Goal: Task Accomplishment & Management: Manage account settings

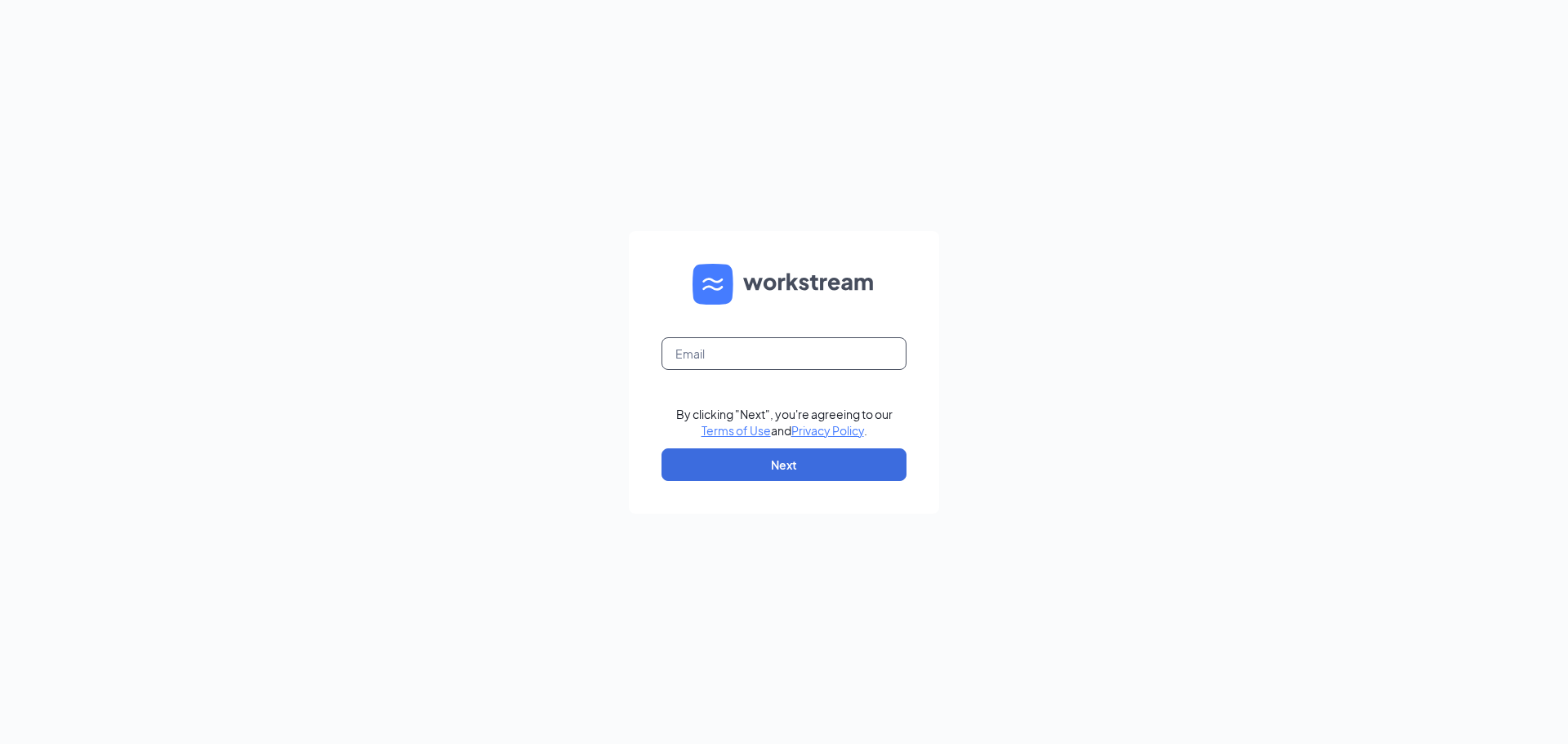
click at [719, 352] on input "text" at bounding box center [784, 353] width 245 height 32
type input "[EMAIL_ADDRESS][DOMAIN_NAME]"
click at [785, 472] on button "Next" at bounding box center [784, 465] width 245 height 32
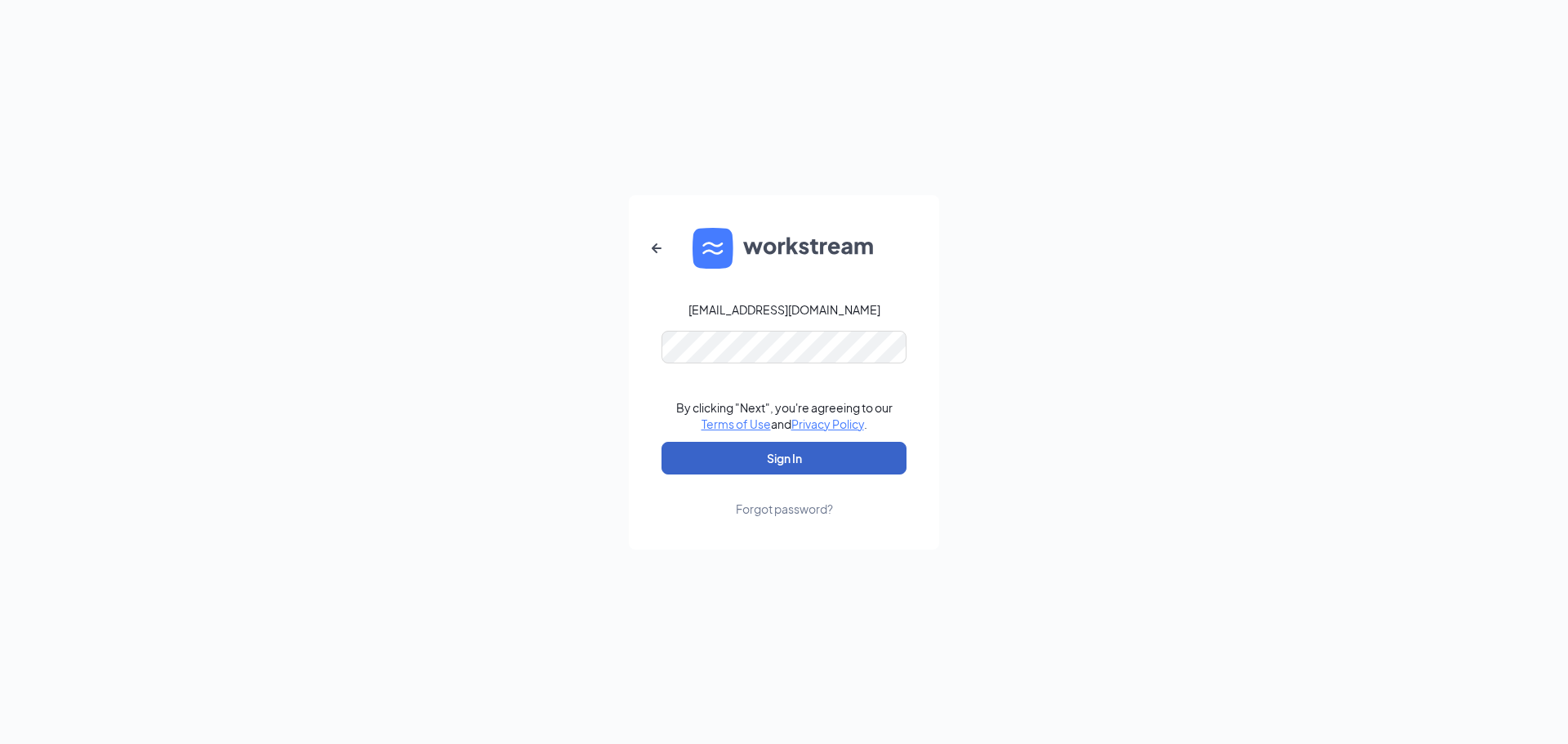
click at [779, 454] on button "Sign In" at bounding box center [784, 458] width 245 height 32
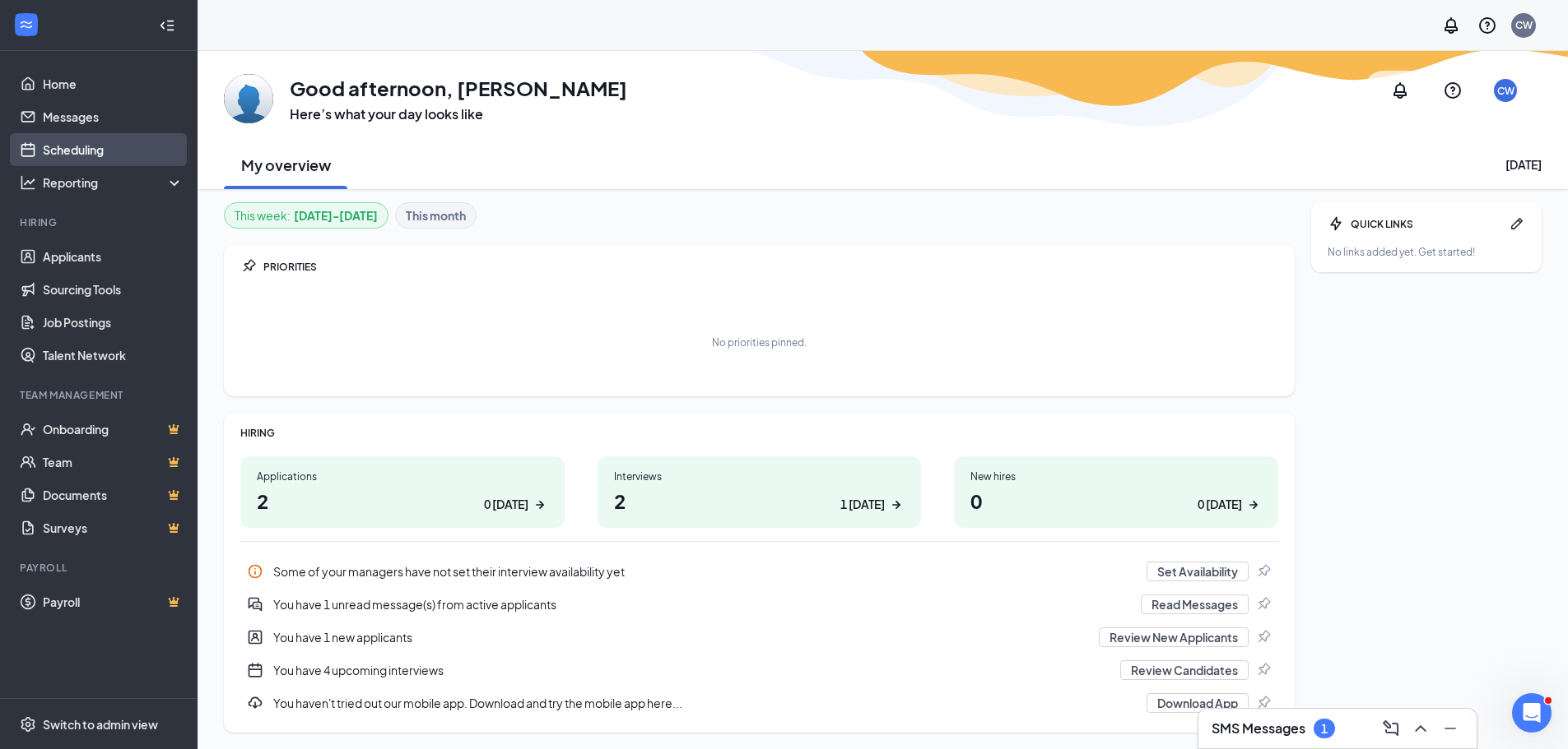
click at [51, 152] on link "Scheduling" at bounding box center [113, 150] width 141 height 33
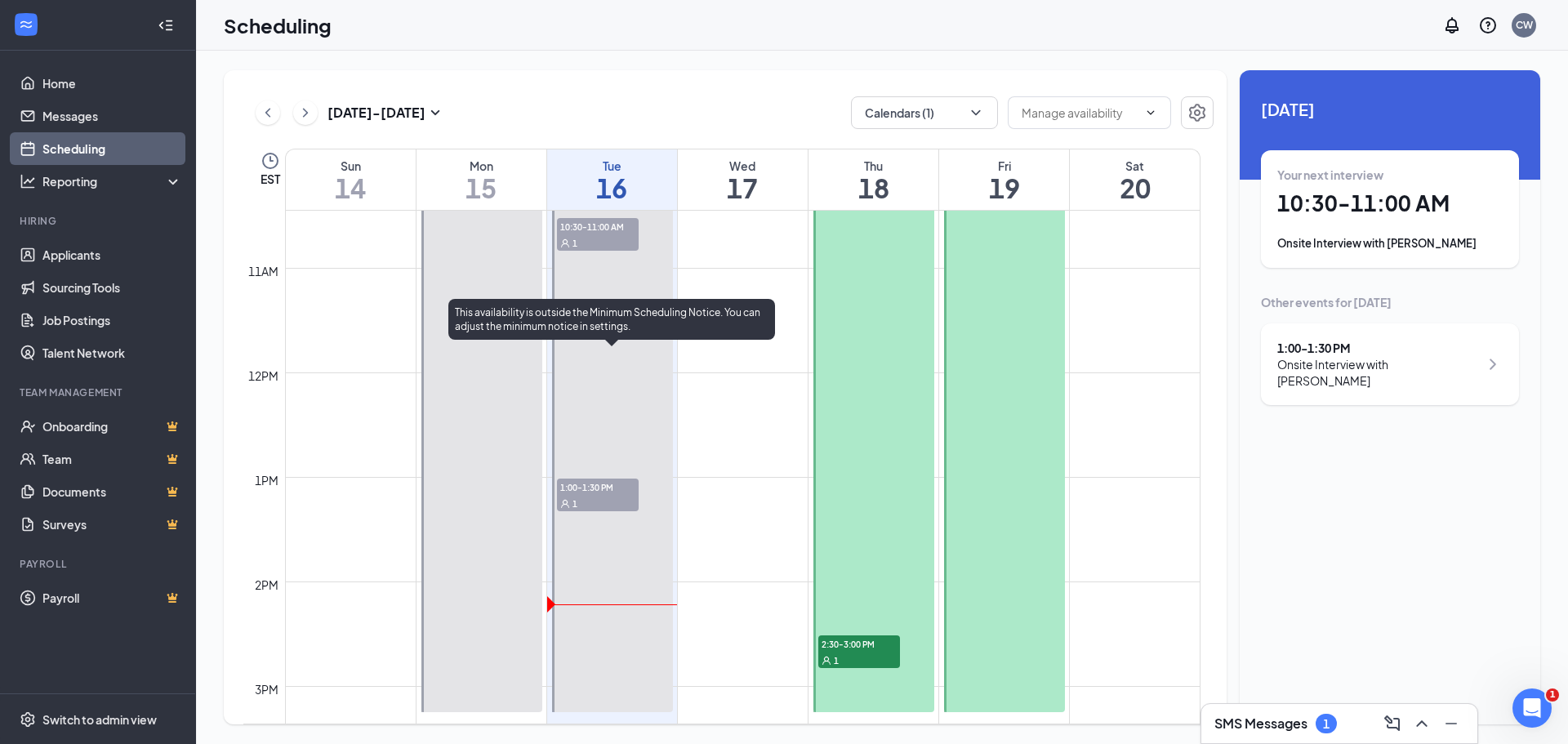
scroll to position [1130, 0]
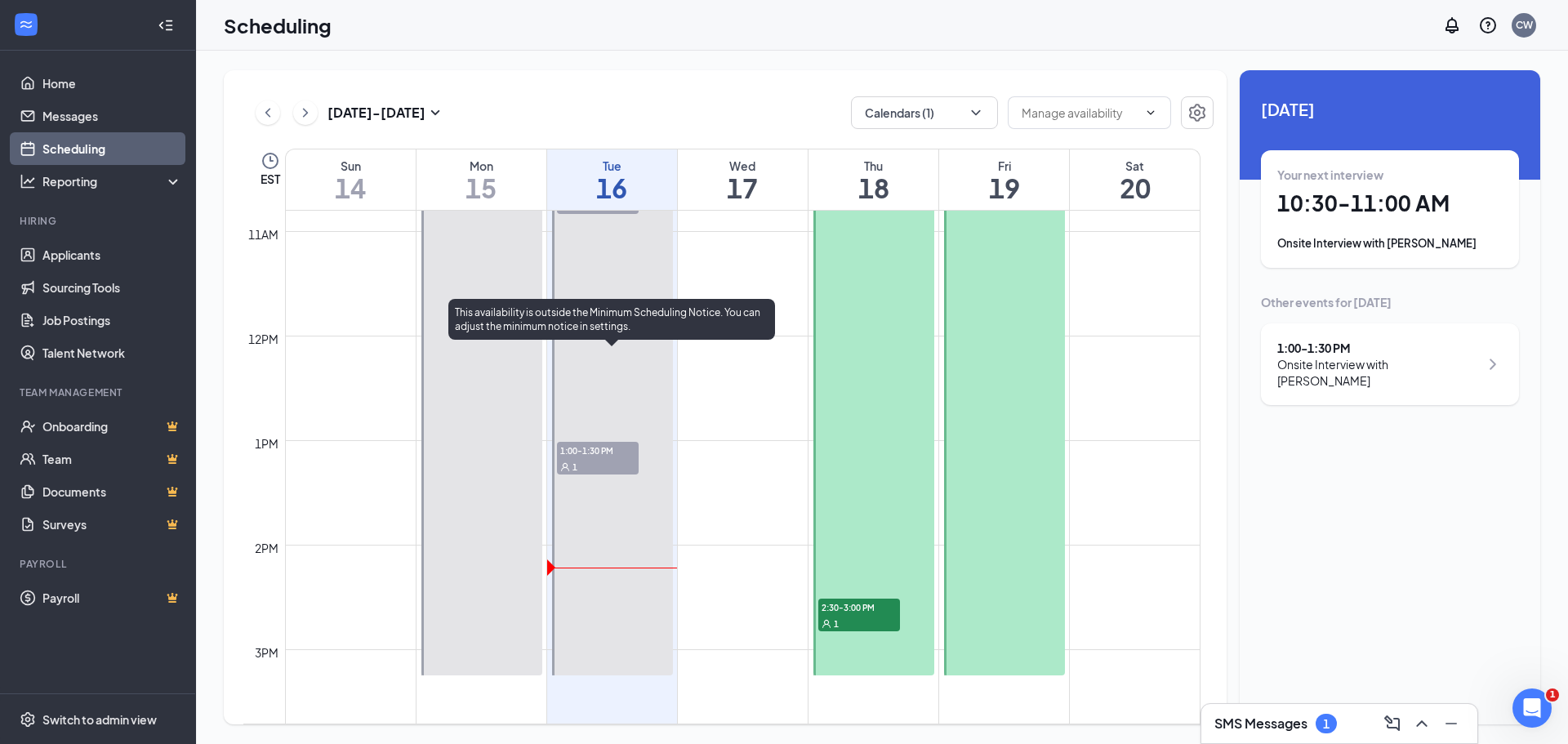
click at [585, 452] on span "1:00-1:30 PM" at bounding box center [597, 450] width 82 height 17
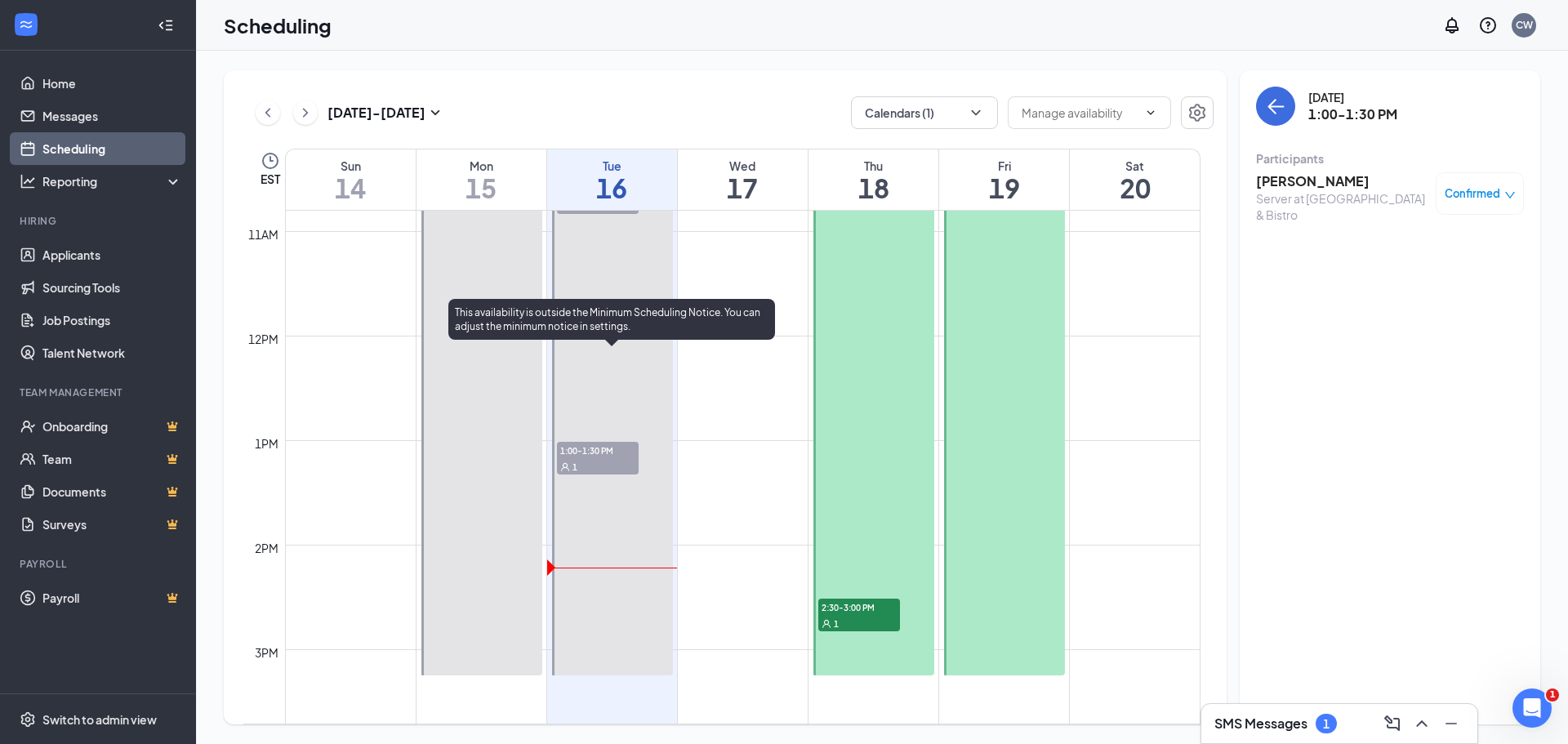
click at [594, 450] on span "1:00-1:30 PM" at bounding box center [597, 450] width 82 height 17
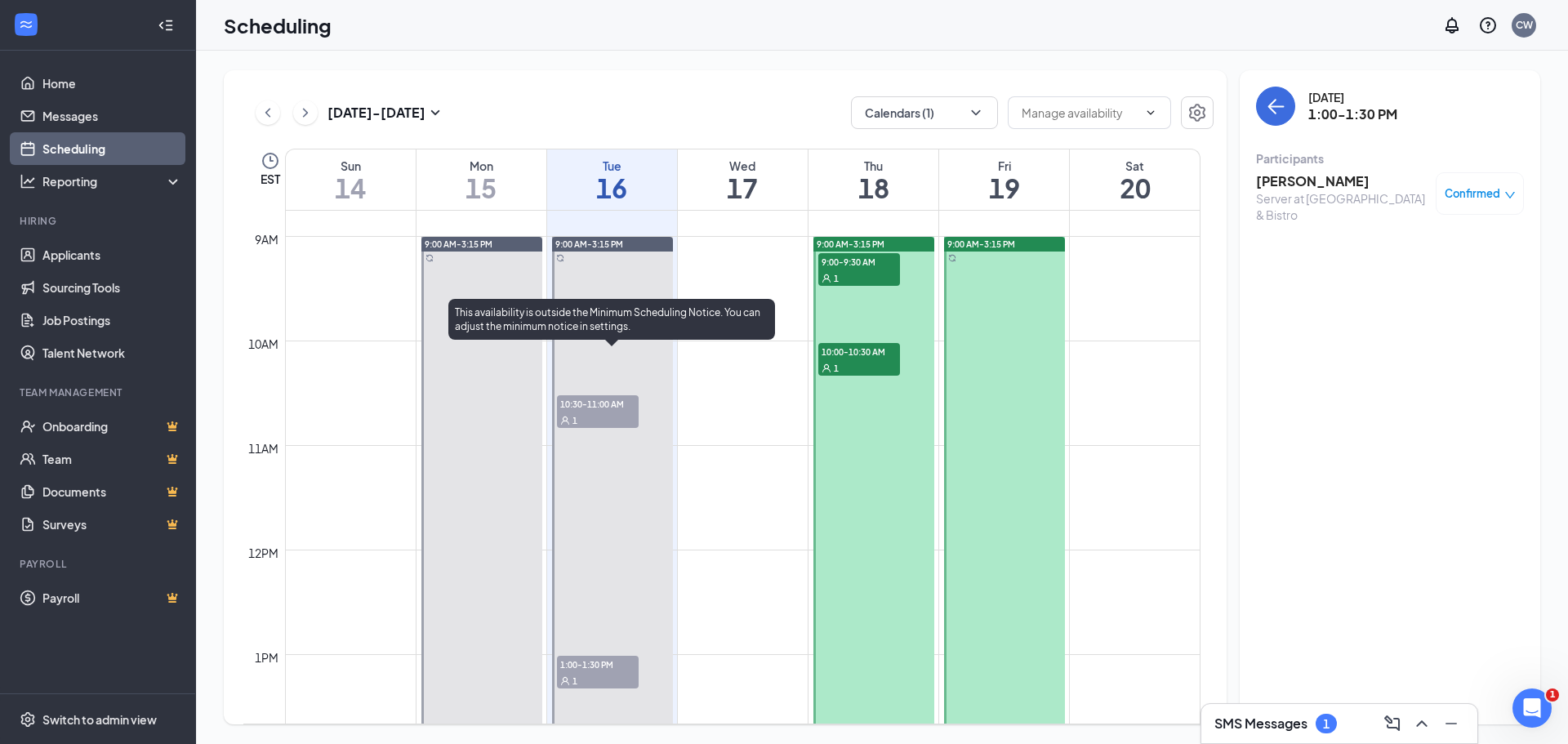
scroll to position [885, 0]
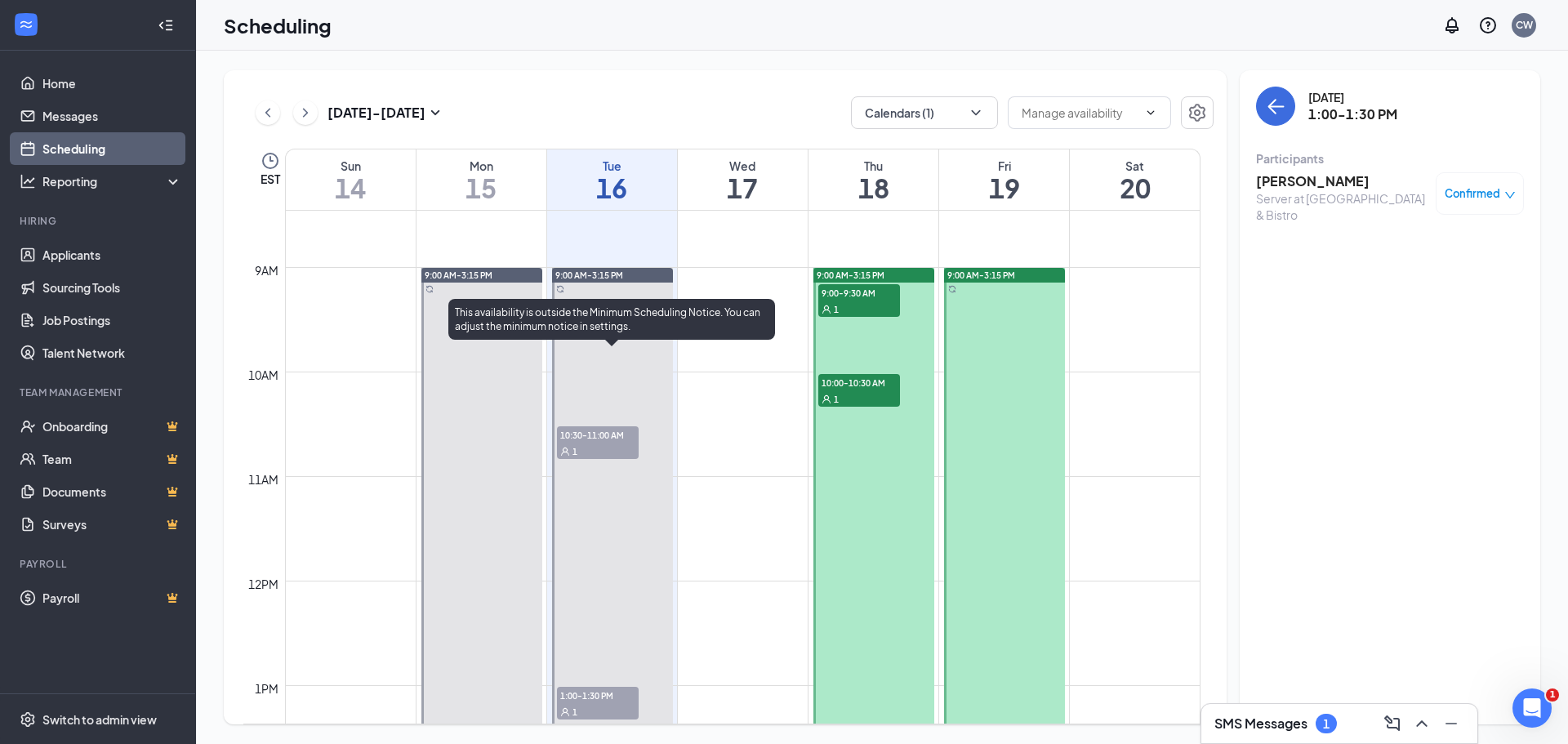
click at [595, 441] on span "10:30-11:00 AM" at bounding box center [597, 434] width 82 height 17
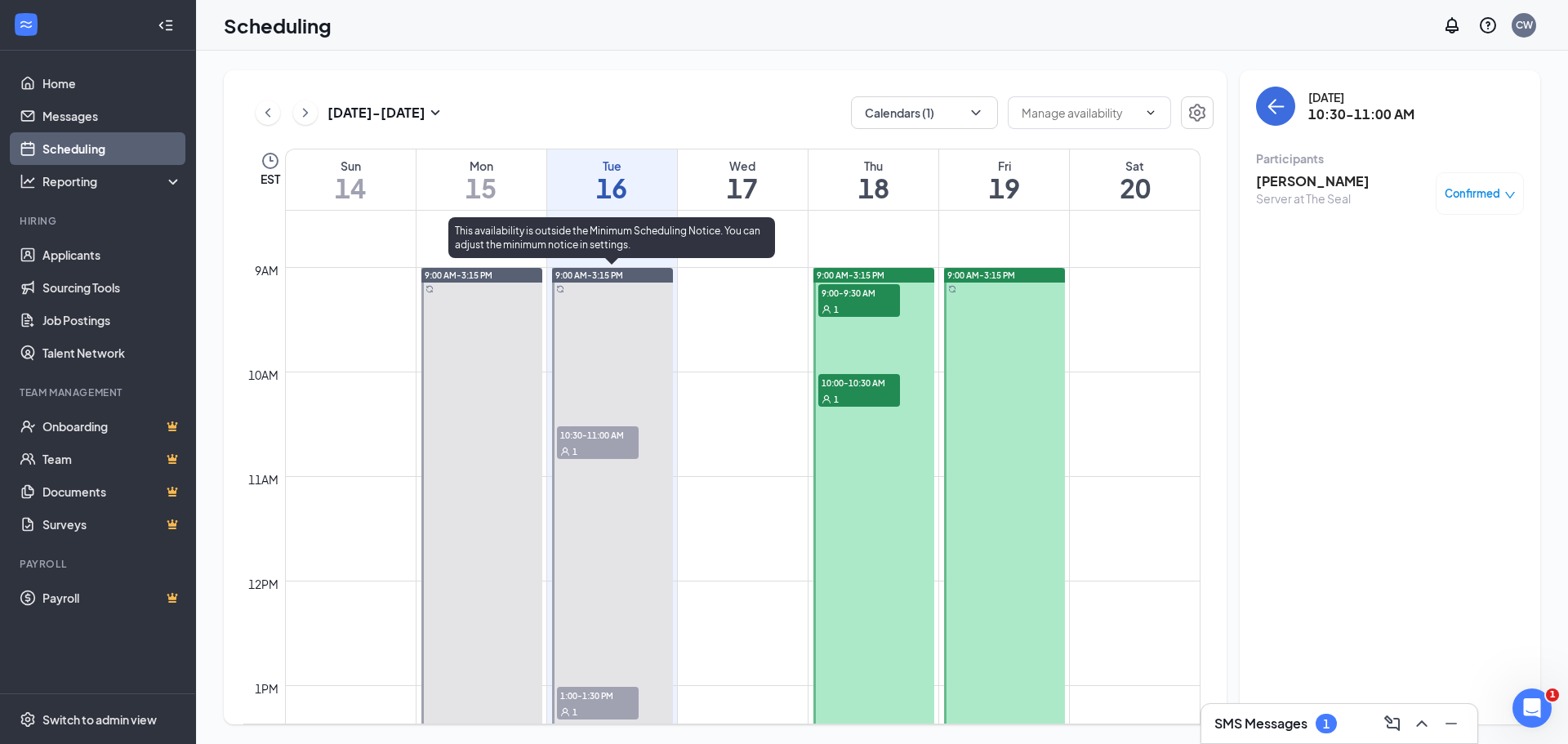
click at [614, 433] on span "10:30-11:00 AM" at bounding box center [597, 434] width 82 height 17
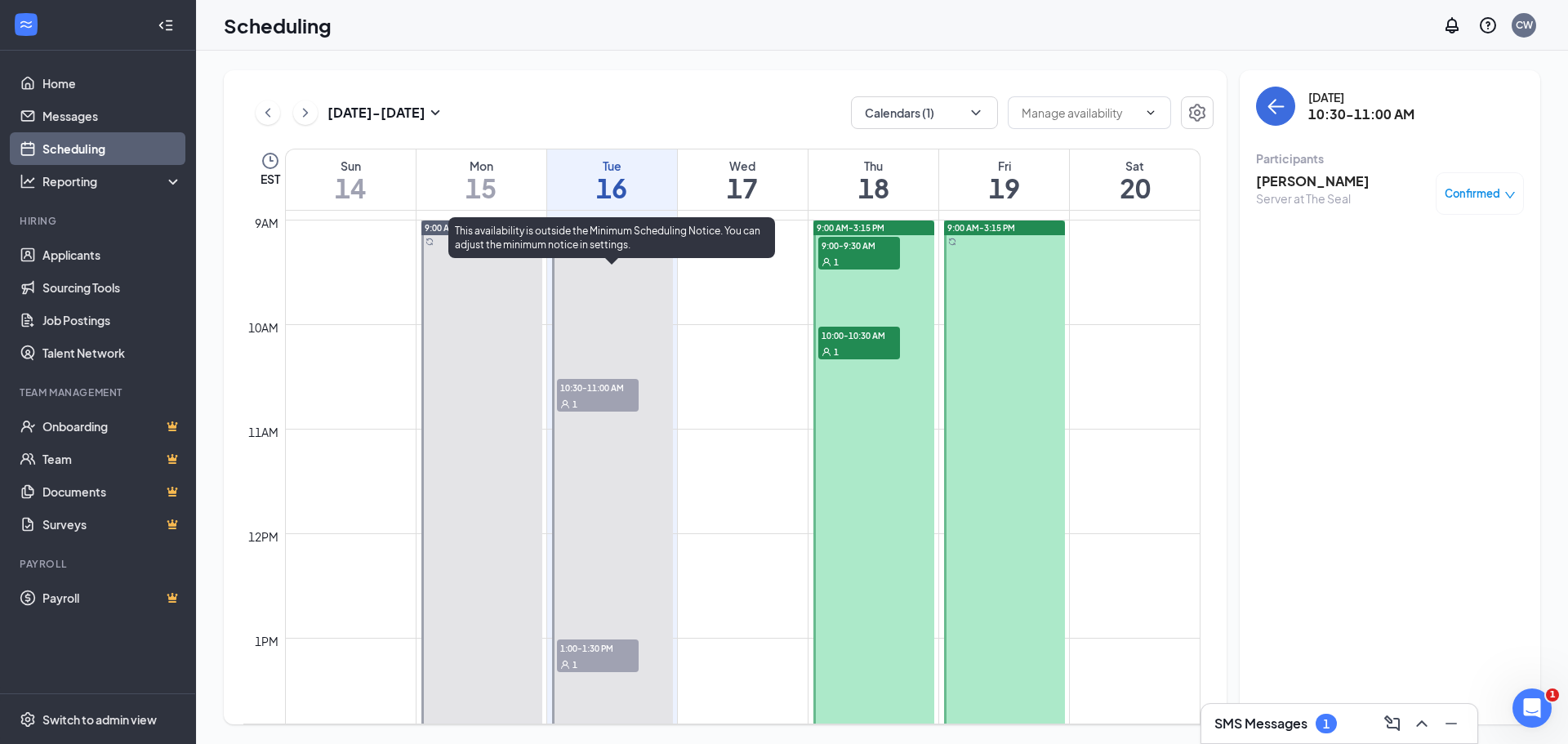
scroll to position [1130, 0]
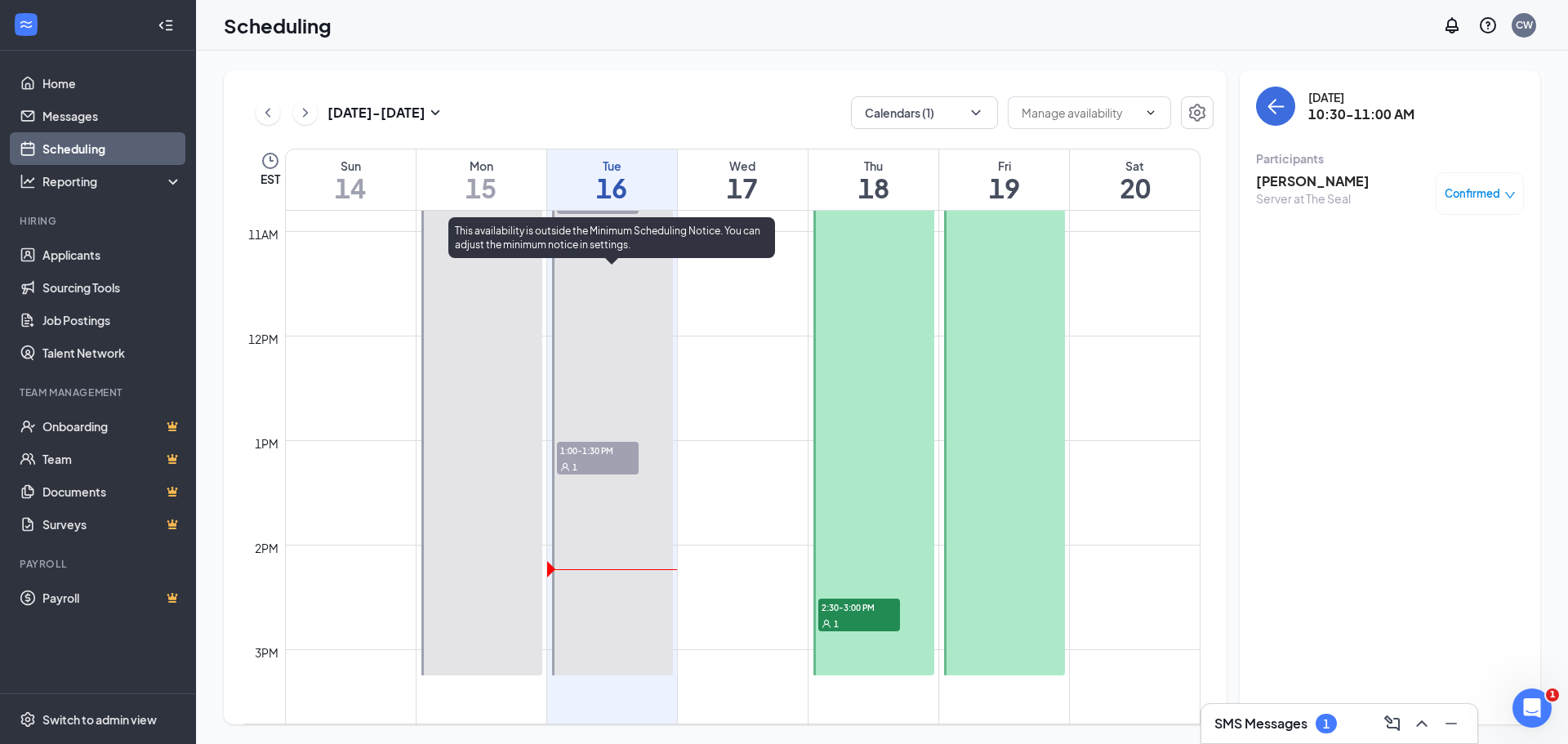
click at [614, 455] on span "1:00-1:30 PM" at bounding box center [597, 450] width 82 height 17
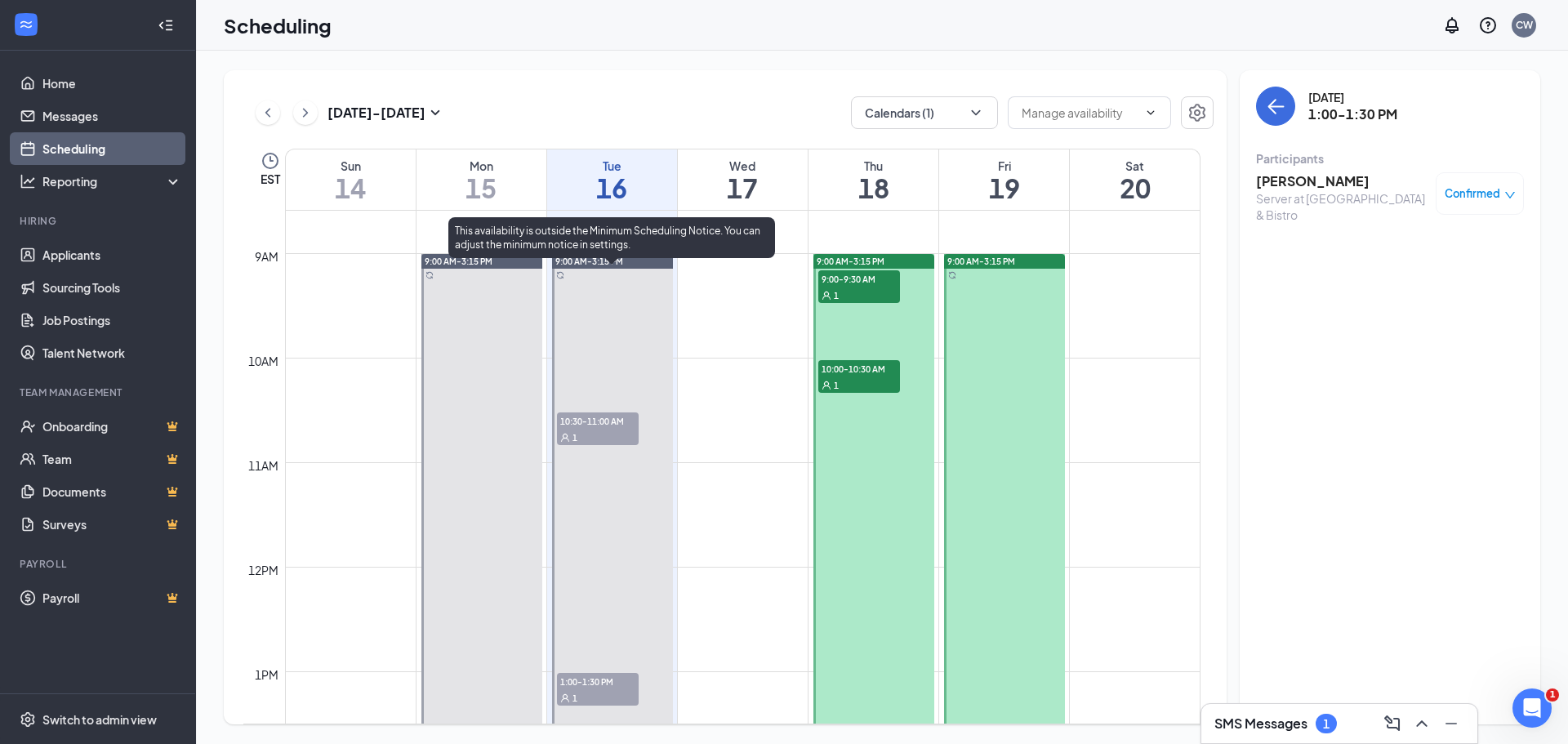
scroll to position [885, 0]
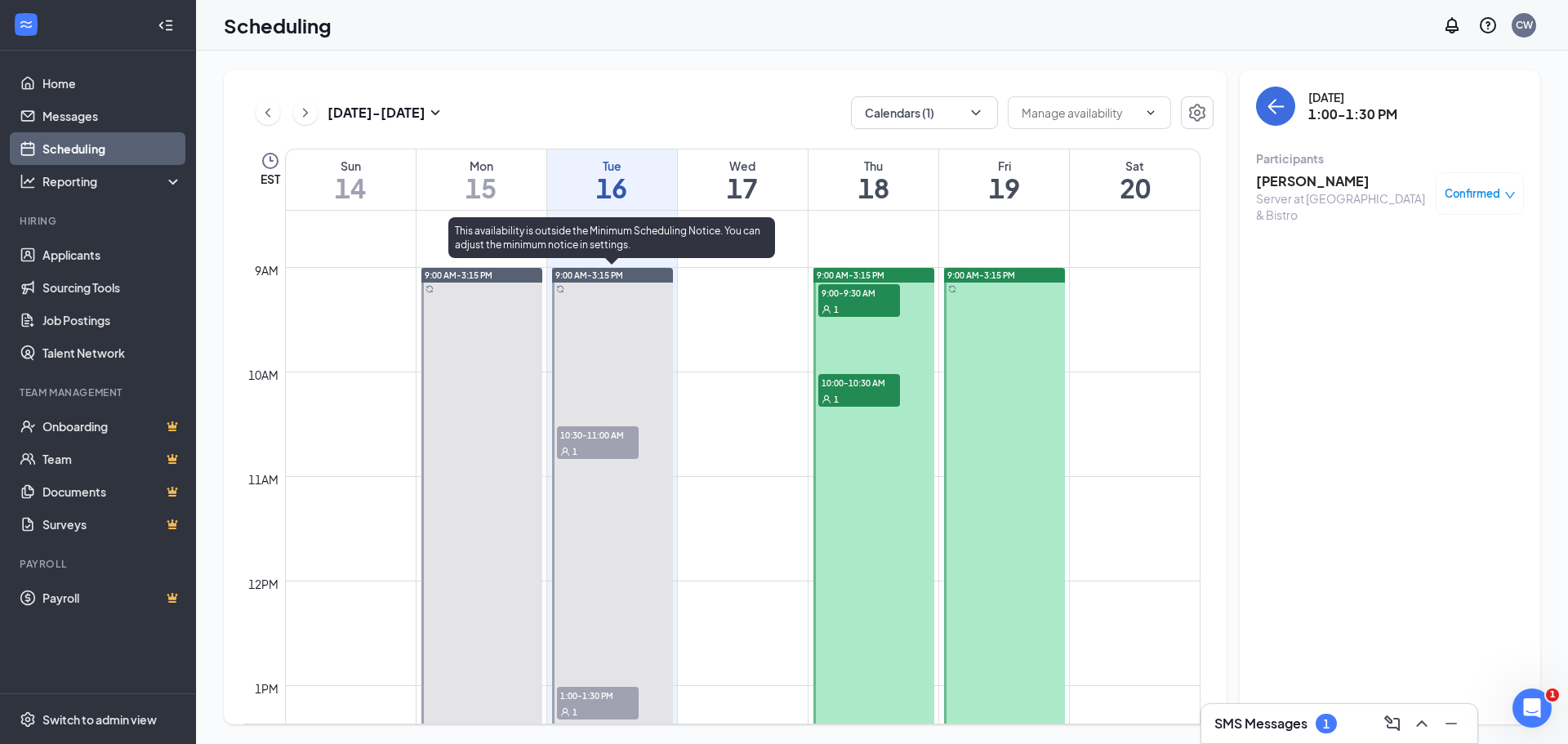
click at [606, 431] on span "10:30-11:00 AM" at bounding box center [597, 434] width 82 height 17
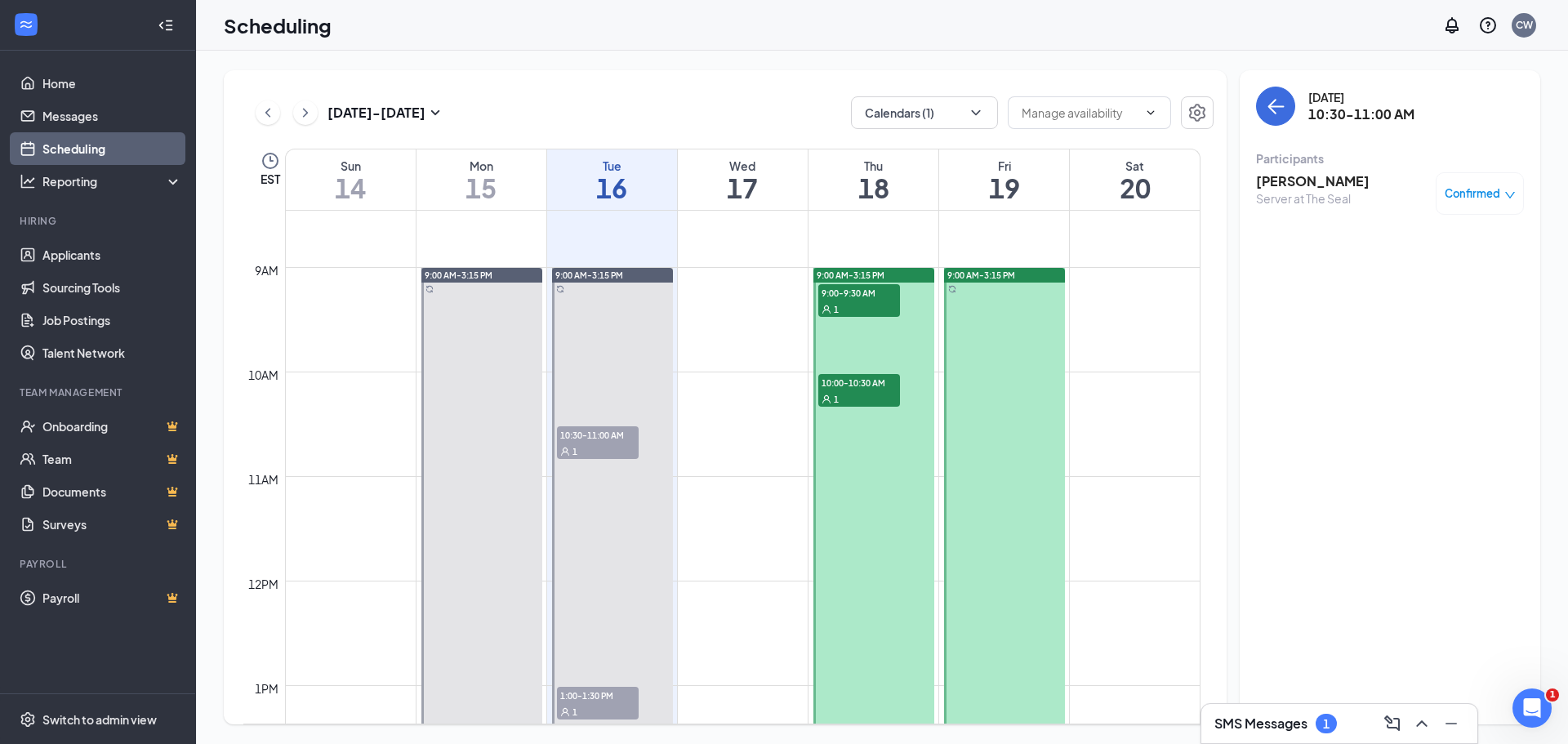
click at [1292, 183] on h3 "[PERSON_NAME]" at bounding box center [1312, 181] width 113 height 18
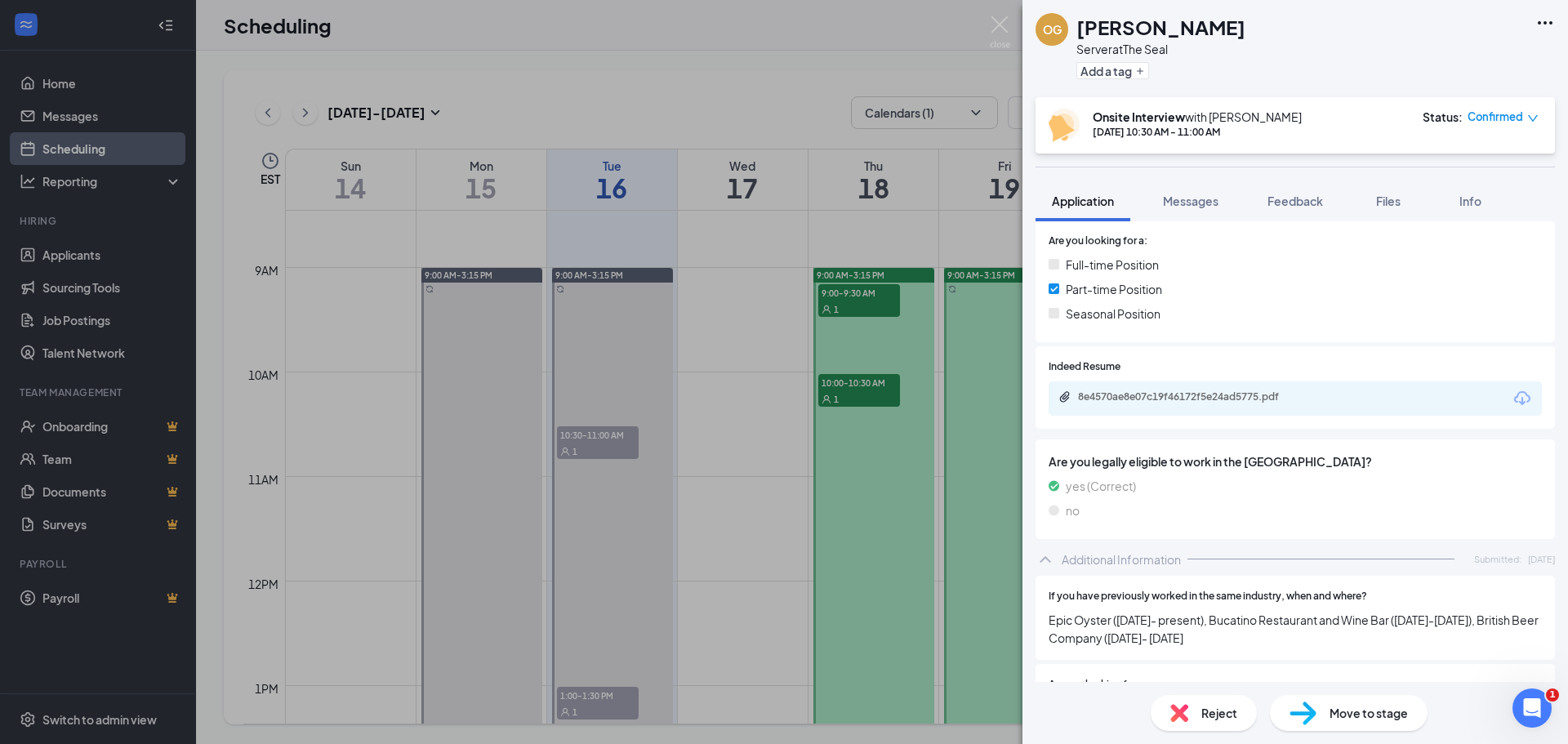
scroll to position [408, 0]
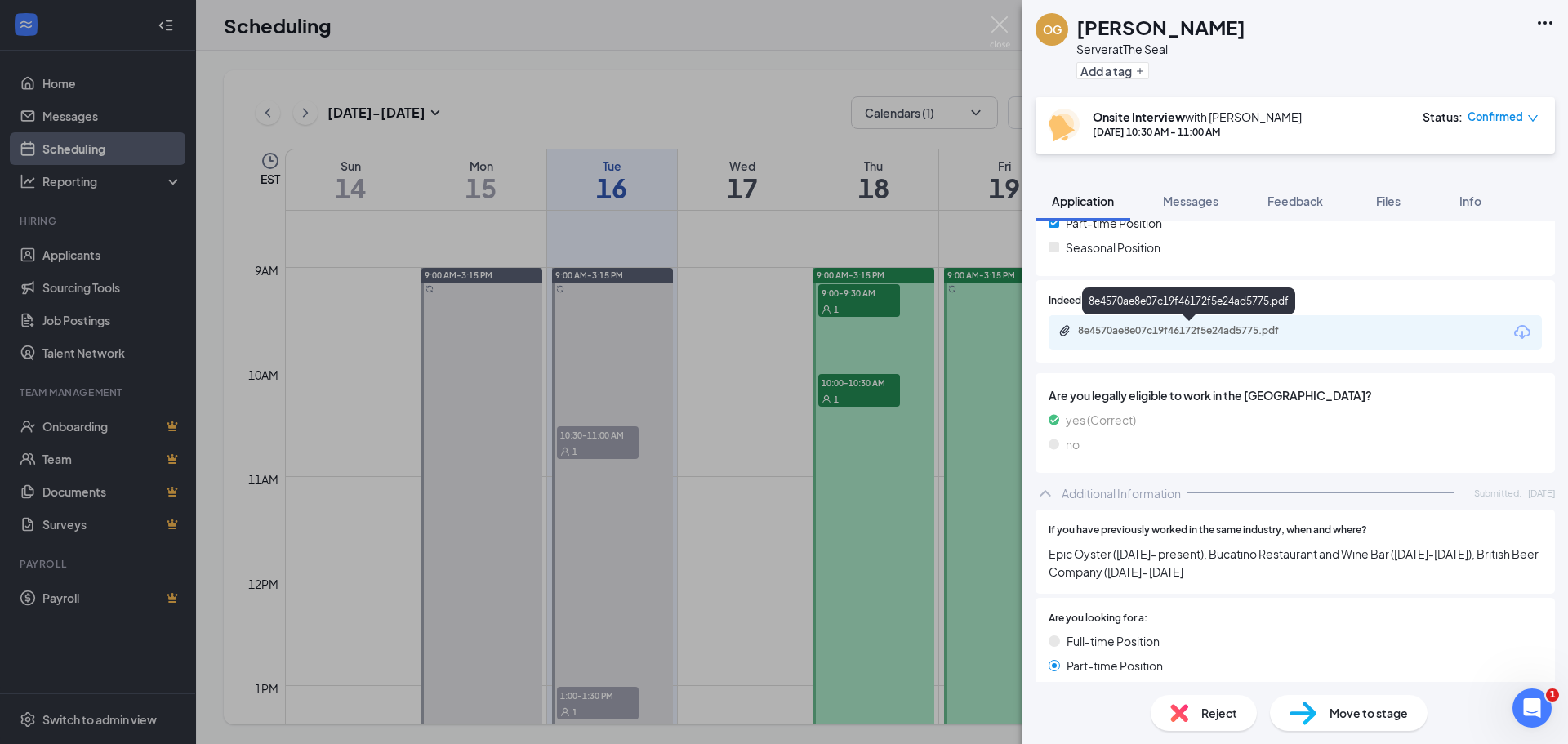
click at [1233, 330] on div "8e4570ae8e07c19f46172f5e24ad5775.pdf" at bounding box center [1192, 331] width 228 height 13
click at [1004, 26] on img at bounding box center [999, 32] width 21 height 31
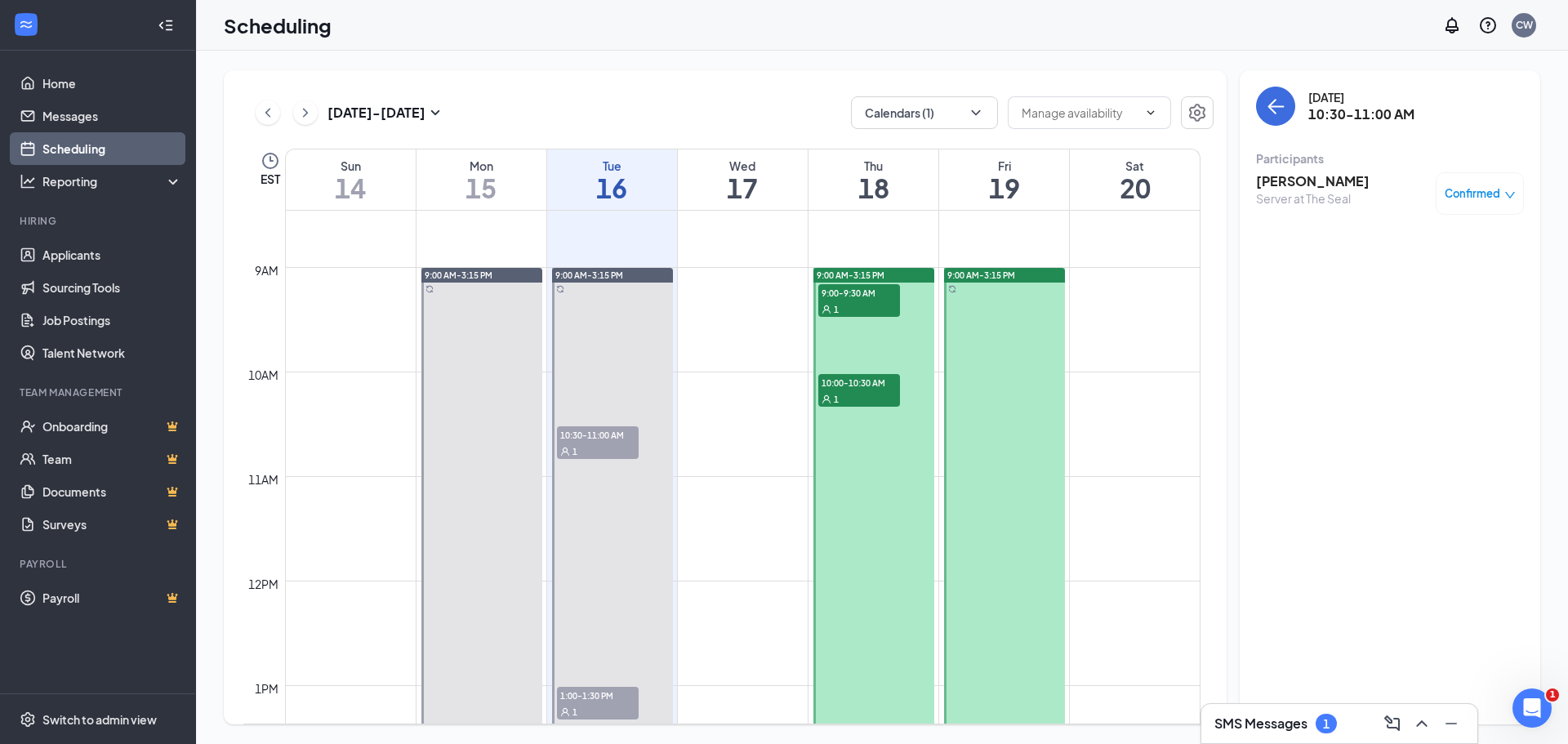
click at [868, 293] on span "9:00-9:30 AM" at bounding box center [859, 292] width 82 height 17
click at [864, 296] on span "9:00-9:30 AM" at bounding box center [859, 292] width 82 height 17
click at [863, 384] on span "10:00-10:30 AM" at bounding box center [859, 382] width 82 height 17
click at [855, 296] on span "9:00-9:30 AM" at bounding box center [859, 292] width 82 height 17
click at [1329, 176] on h3 "[PERSON_NAME]" at bounding box center [1312, 181] width 113 height 18
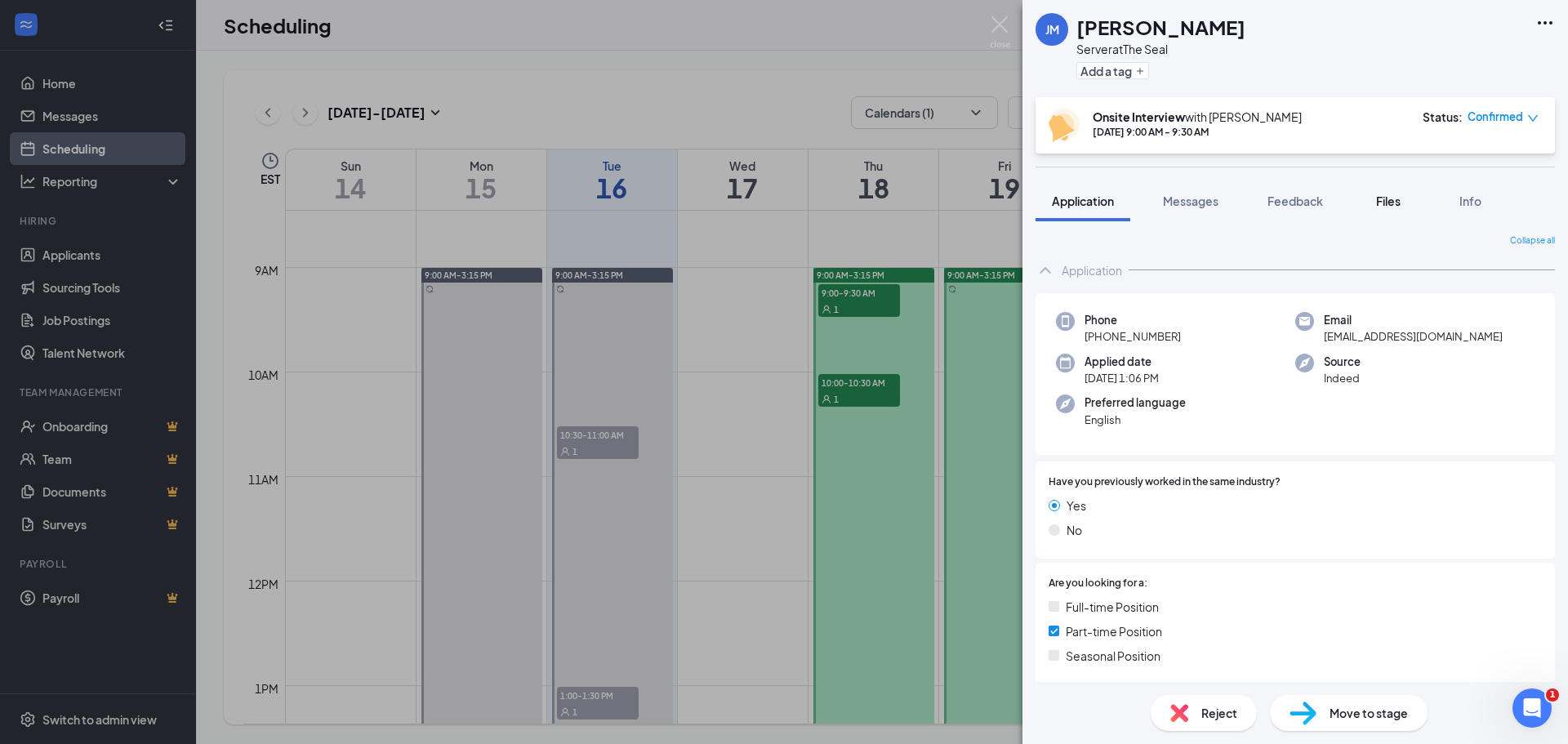
click at [1392, 201] on span "Files" at bounding box center [1388, 201] width 25 height 15
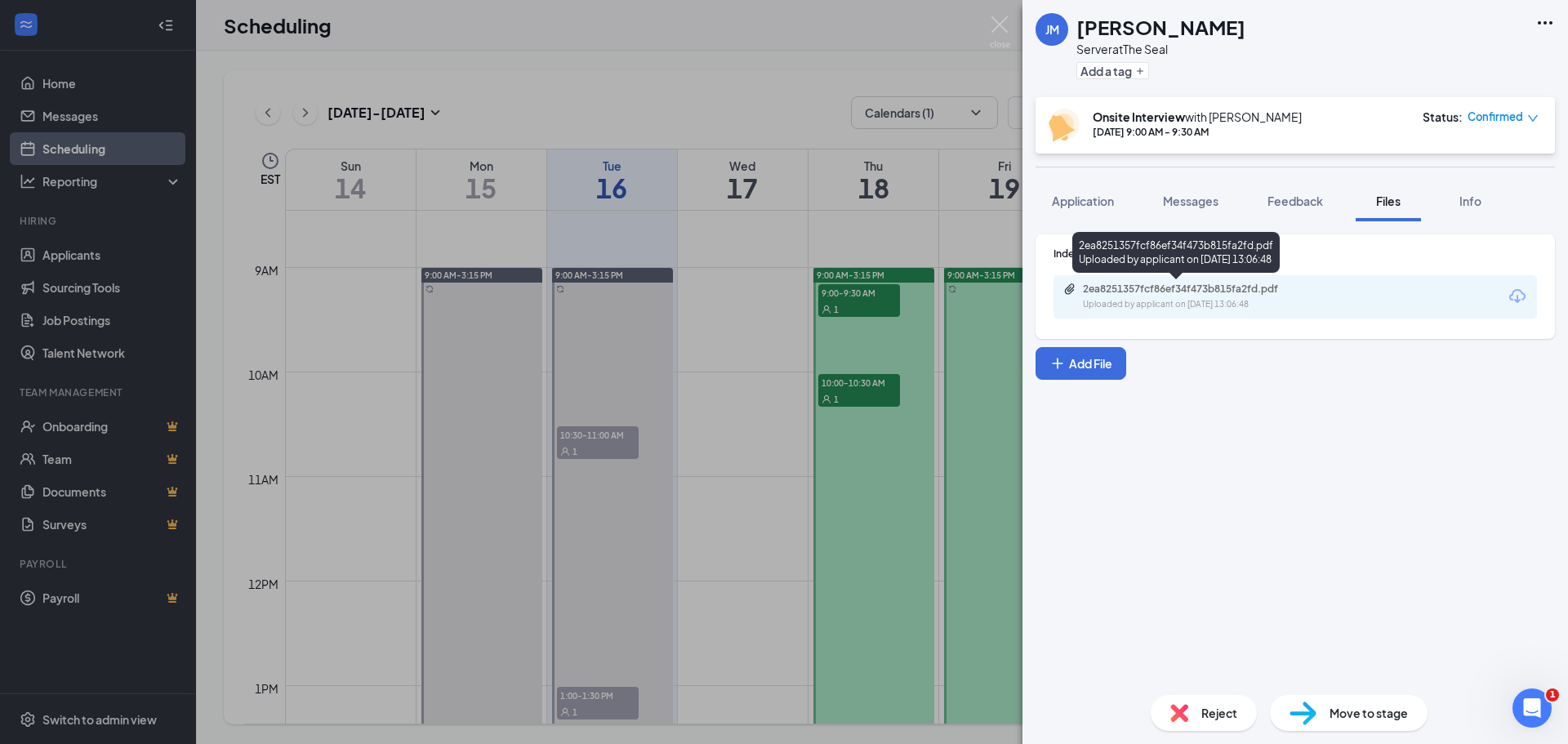
click at [1234, 294] on div "2ea8251357fcf86ef34f473b815fa2fd.pdf" at bounding box center [1197, 288] width 228 height 13
click at [1002, 24] on img at bounding box center [999, 32] width 21 height 31
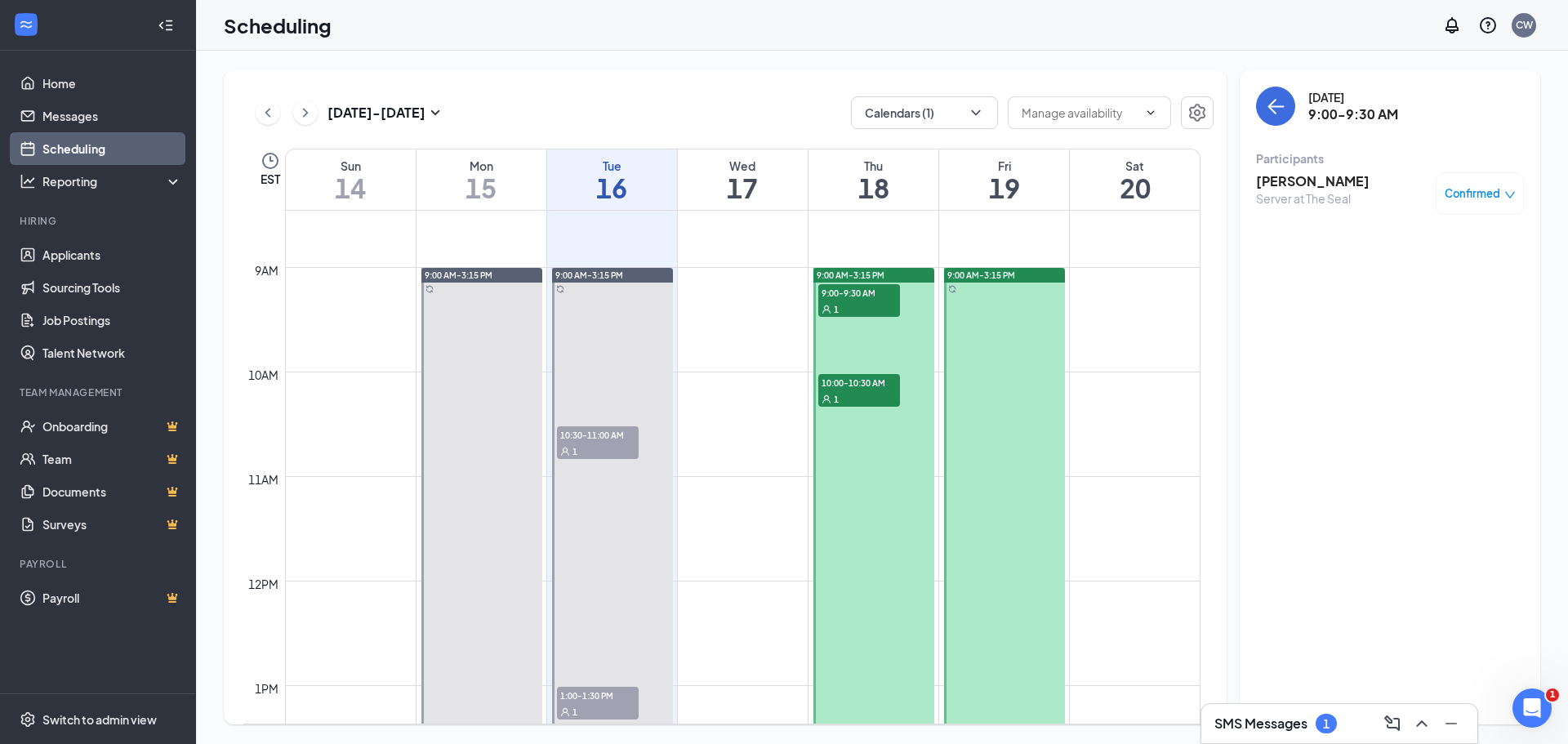
click at [851, 388] on span "10:00-10:30 AM" at bounding box center [859, 382] width 82 height 17
click at [1302, 188] on h3 "[PERSON_NAME]" at bounding box center [1312, 181] width 113 height 18
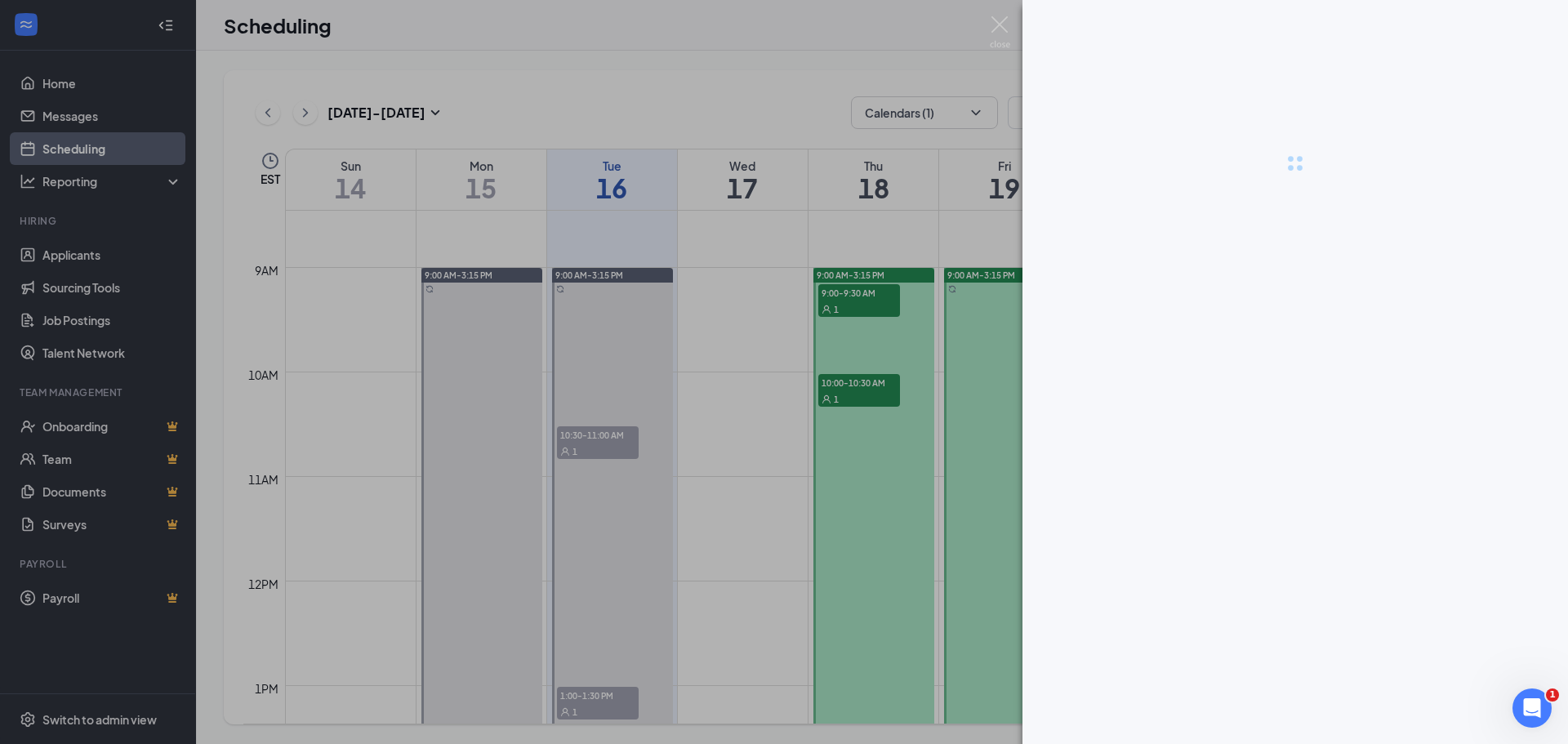
click at [1302, 188] on div at bounding box center [784, 372] width 1568 height 744
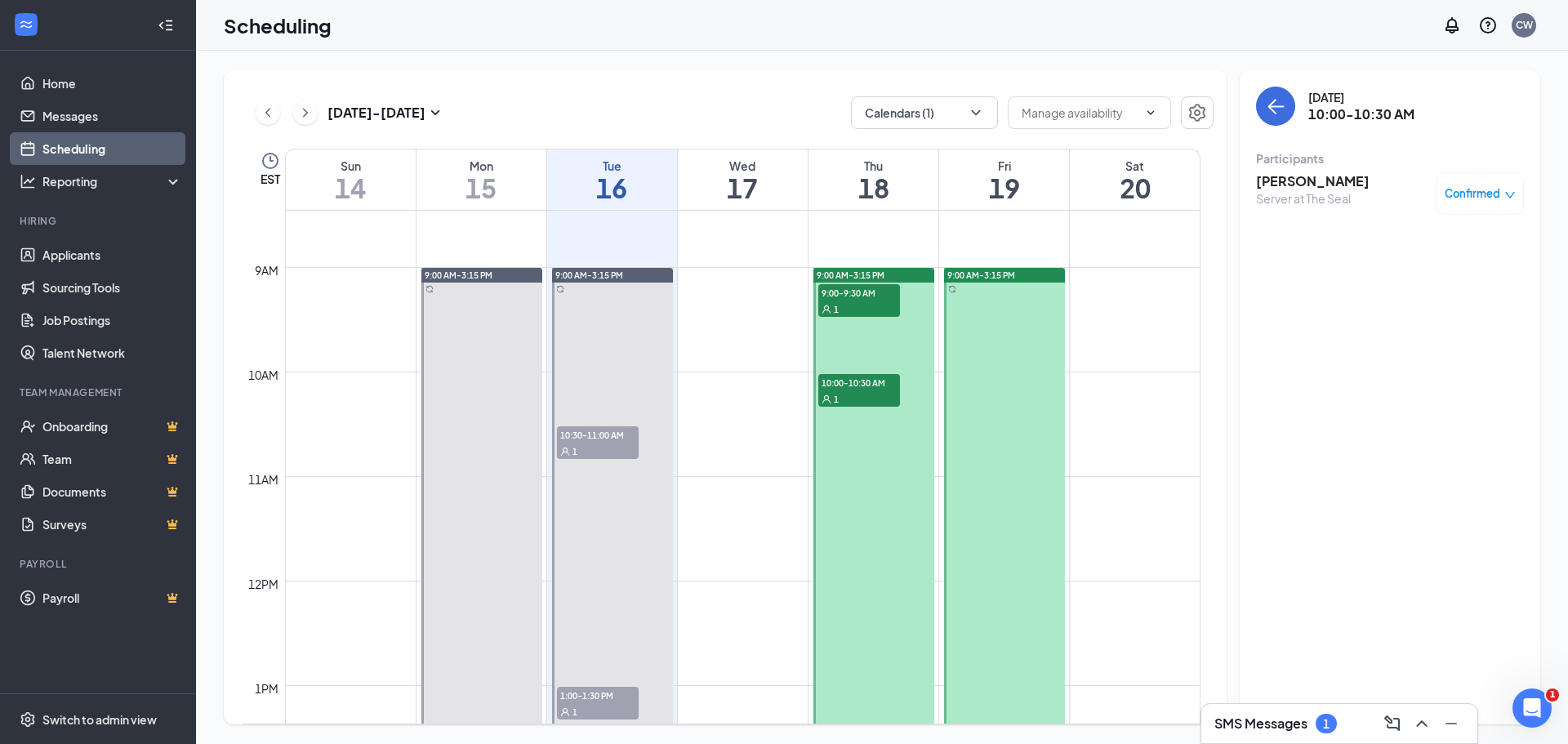
click at [1306, 185] on h3 "[PERSON_NAME]" at bounding box center [1312, 181] width 113 height 18
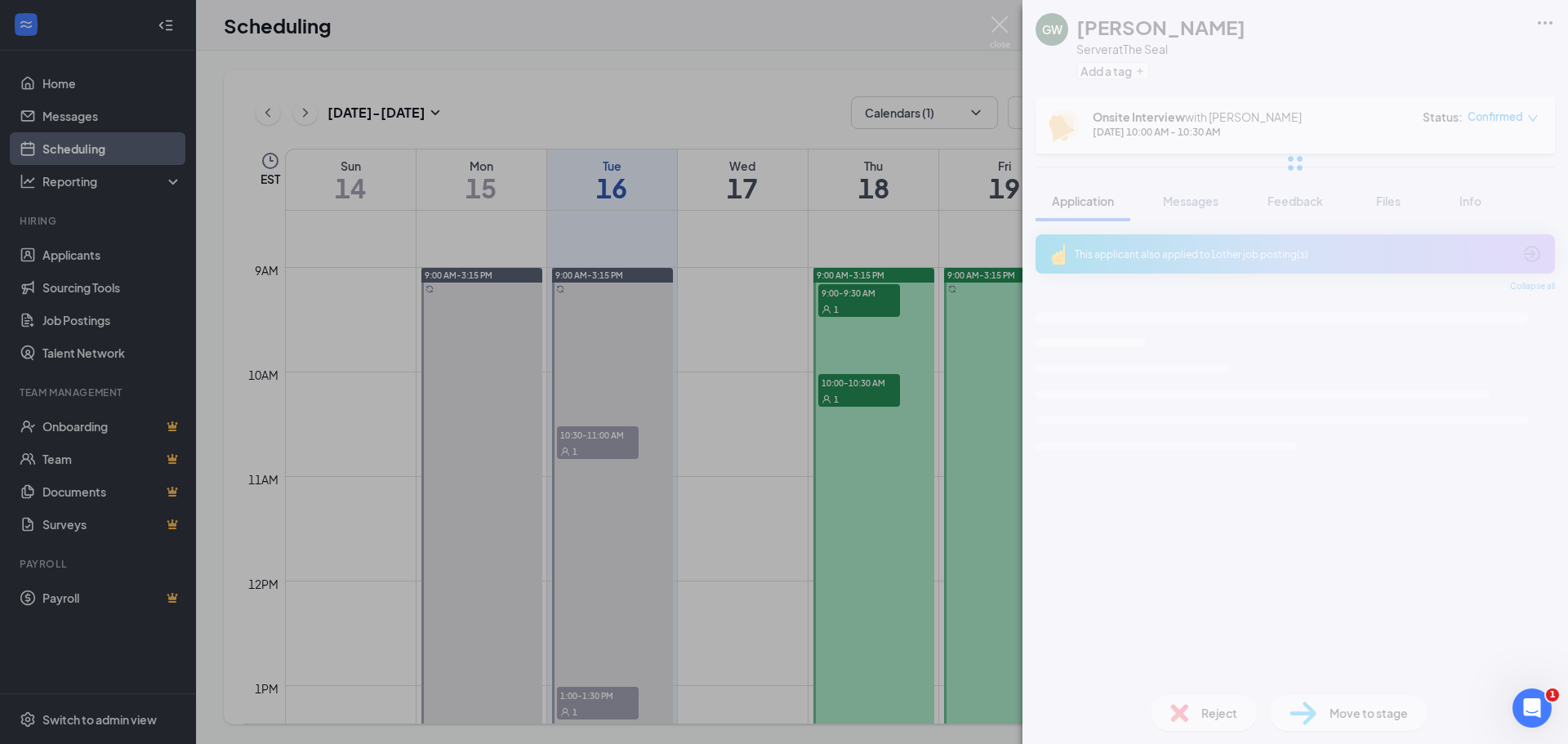
click at [1306, 185] on div "GW [PERSON_NAME] Server at The Seal Add a tag Onsite Interview with [PERSON_NAM…" at bounding box center [784, 372] width 1568 height 744
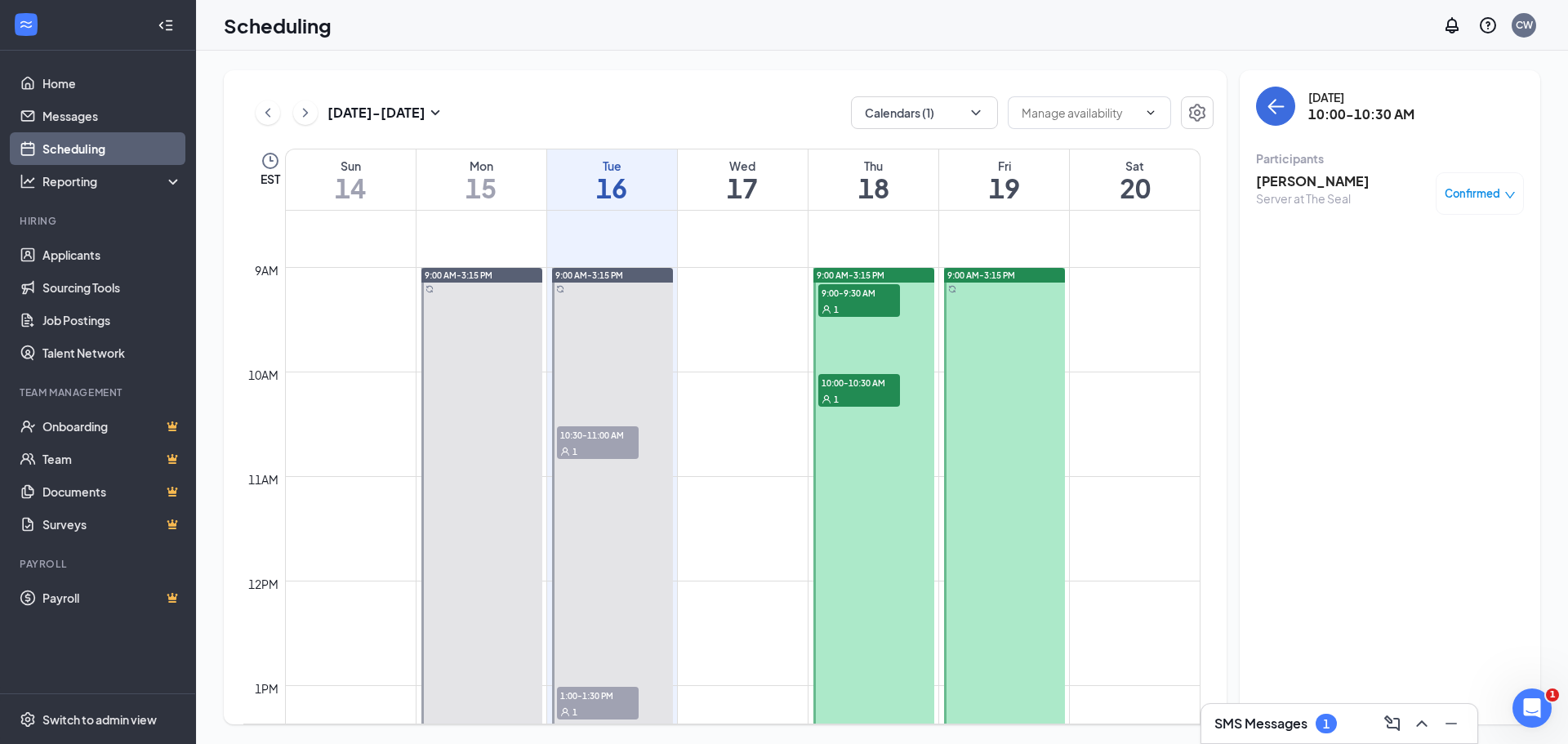
click at [1306, 185] on h3 "[PERSON_NAME]" at bounding box center [1312, 181] width 113 height 18
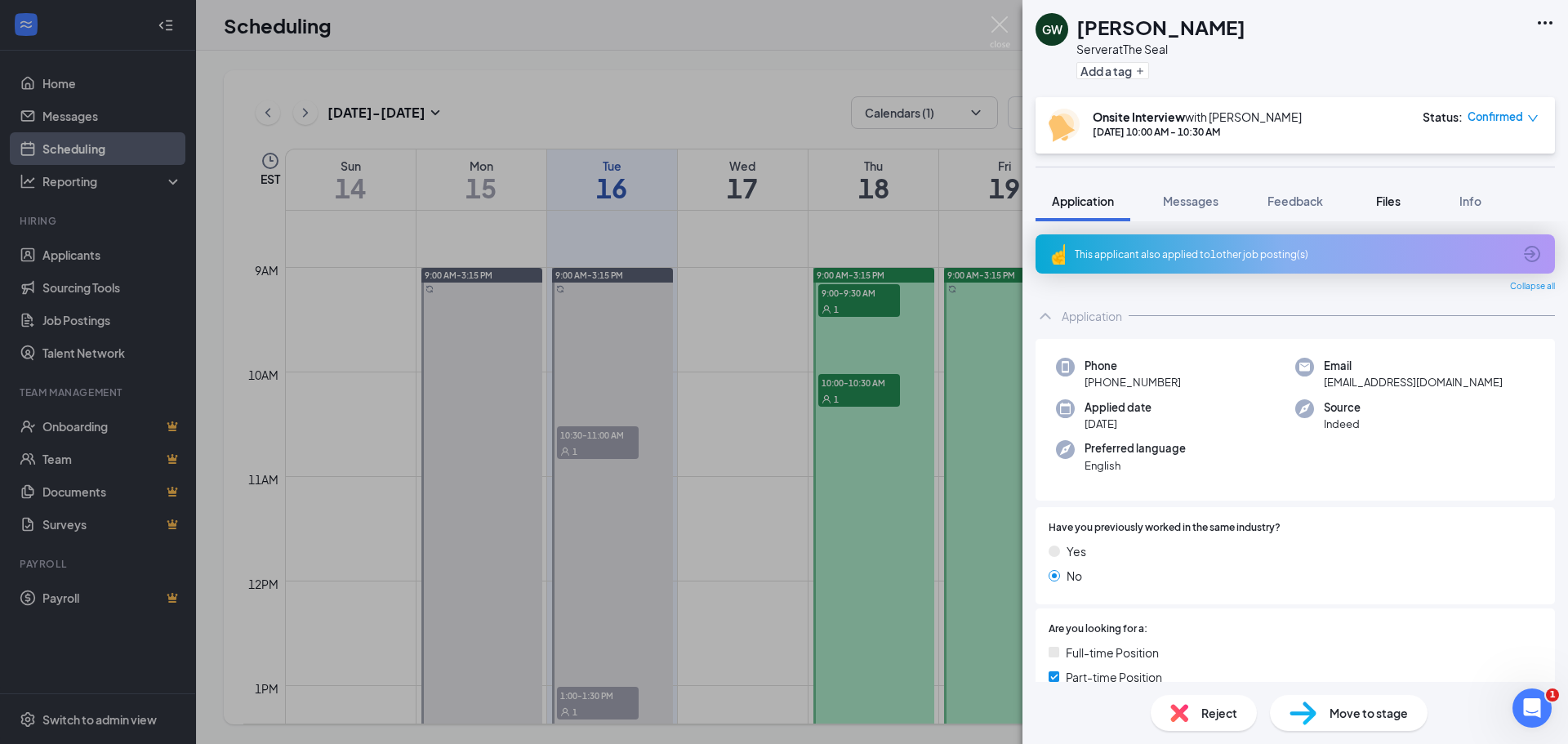
click at [1382, 199] on span "Files" at bounding box center [1388, 201] width 25 height 15
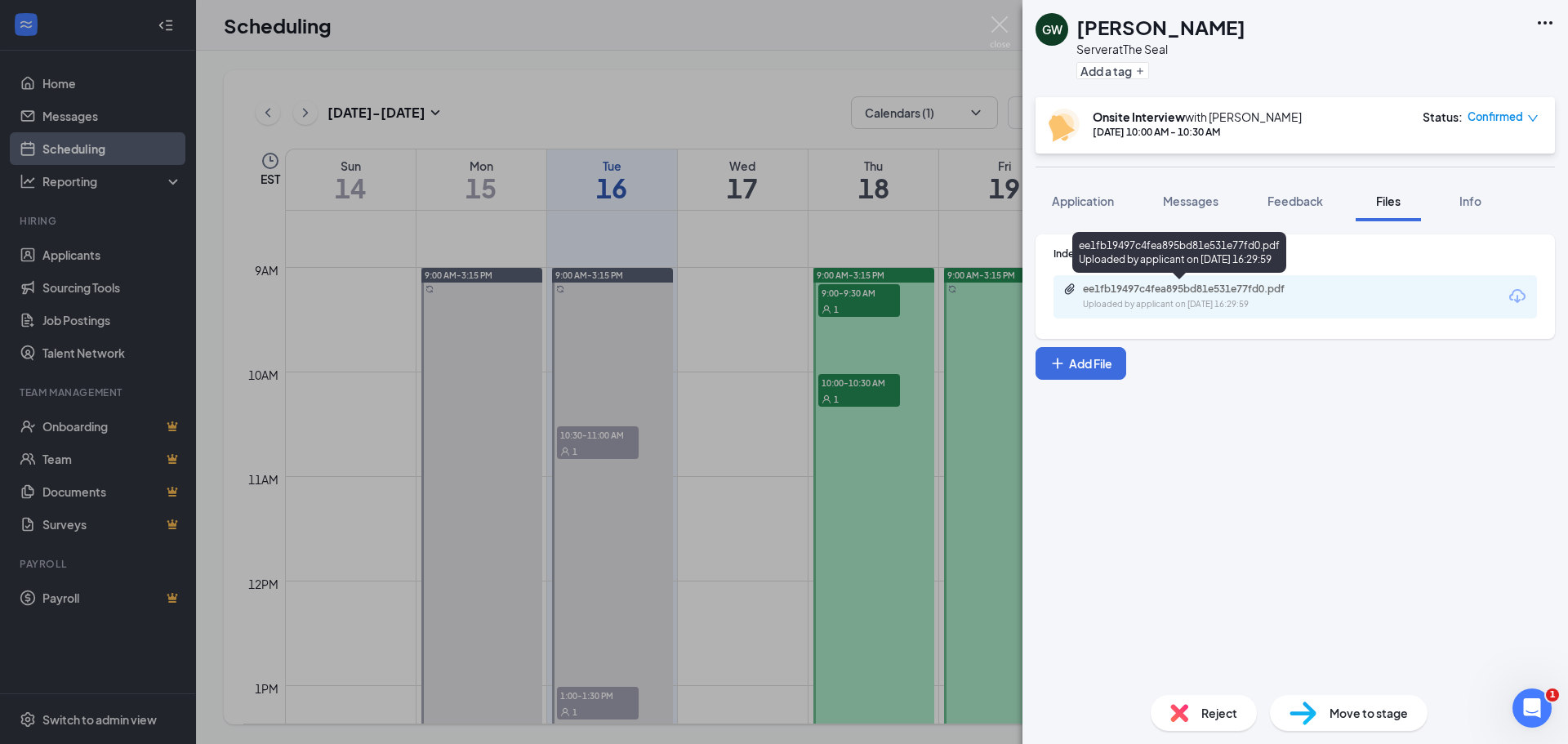
click at [1209, 301] on div "Uploaded by applicant on [DATE] 16:29:59" at bounding box center [1205, 304] width 245 height 13
drag, startPoint x: 997, startPoint y: 26, endPoint x: 1100, endPoint y: 61, distance: 108.8
click at [999, 25] on img at bounding box center [999, 32] width 21 height 31
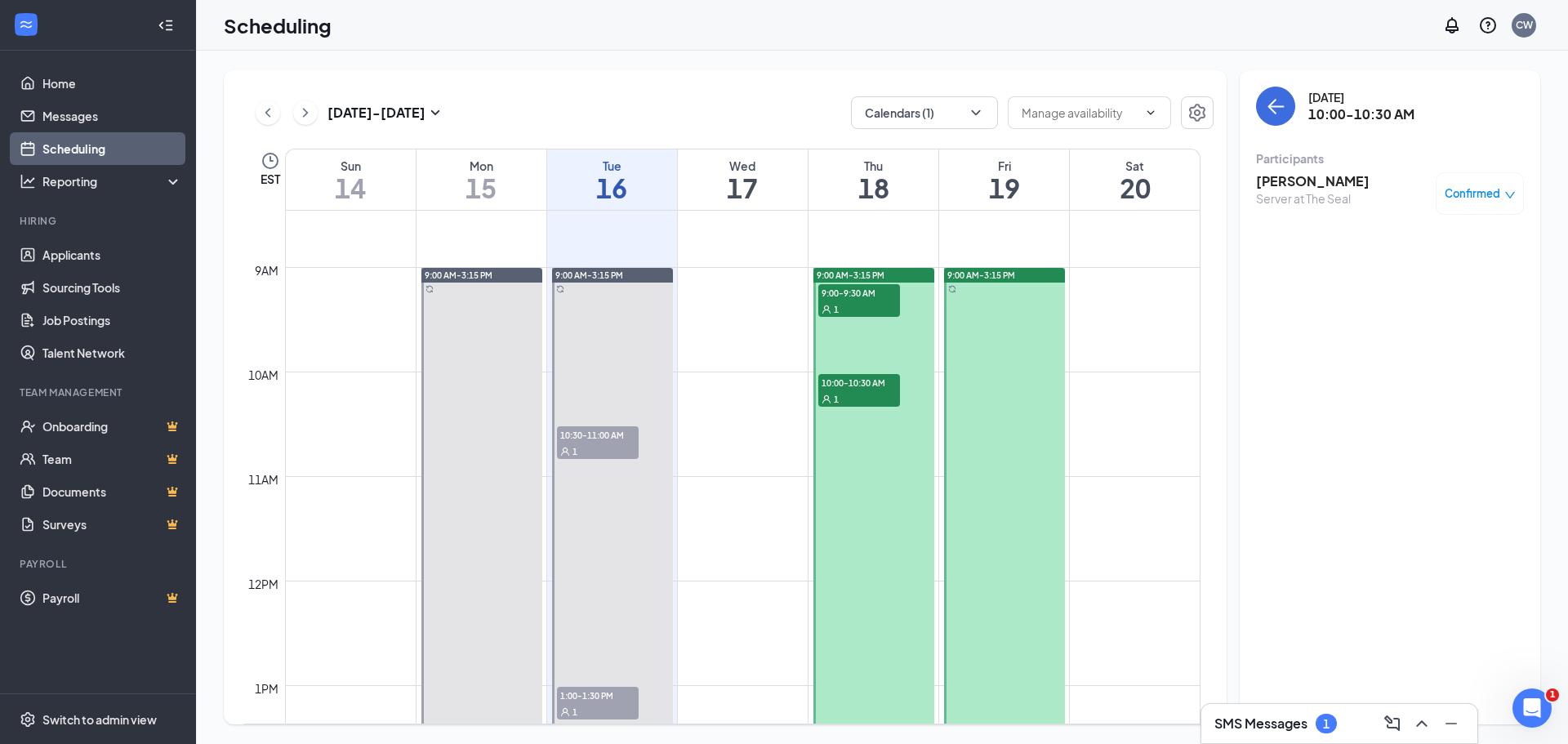
click at [1303, 179] on h3 "[PERSON_NAME]" at bounding box center [1312, 181] width 113 height 18
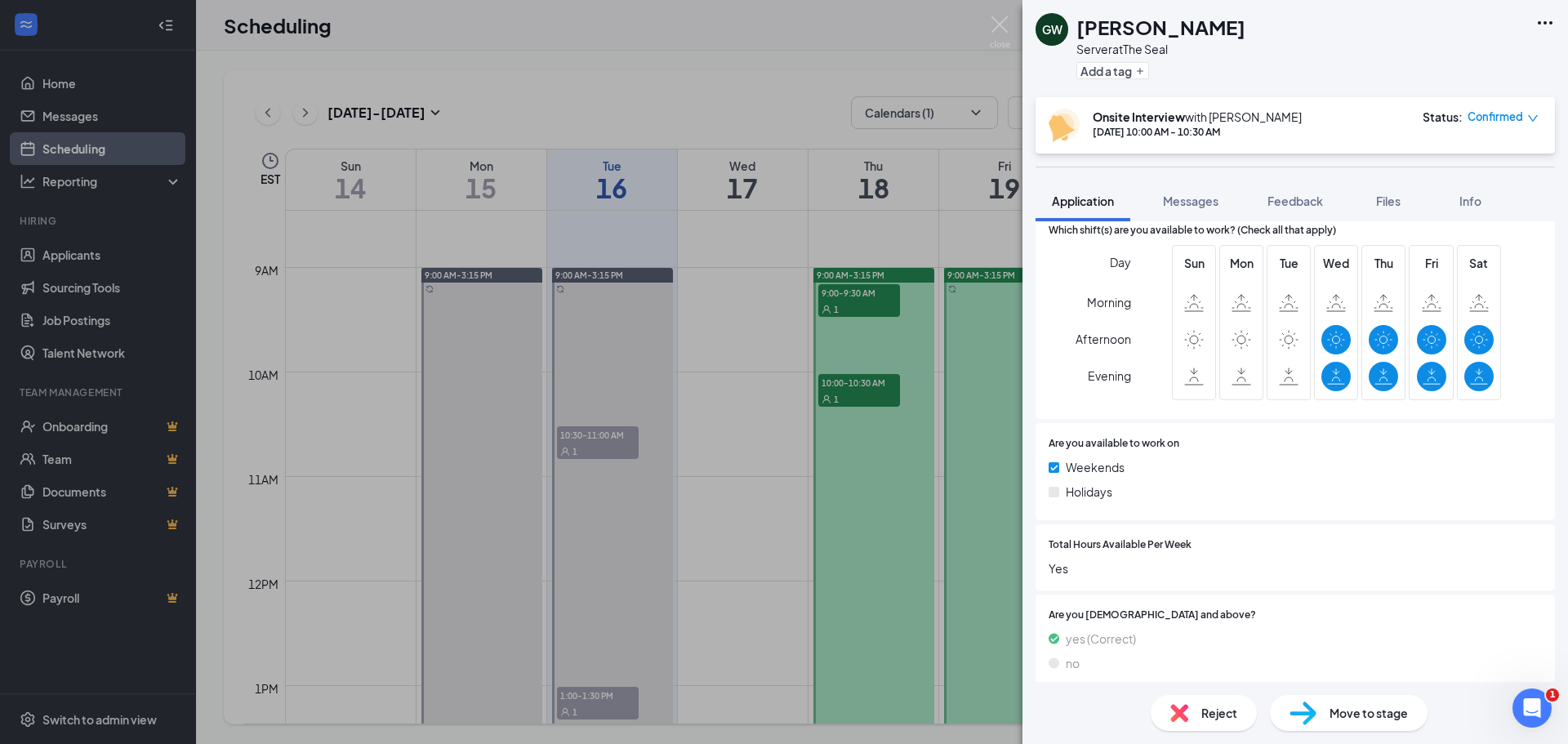
scroll to position [826, 0]
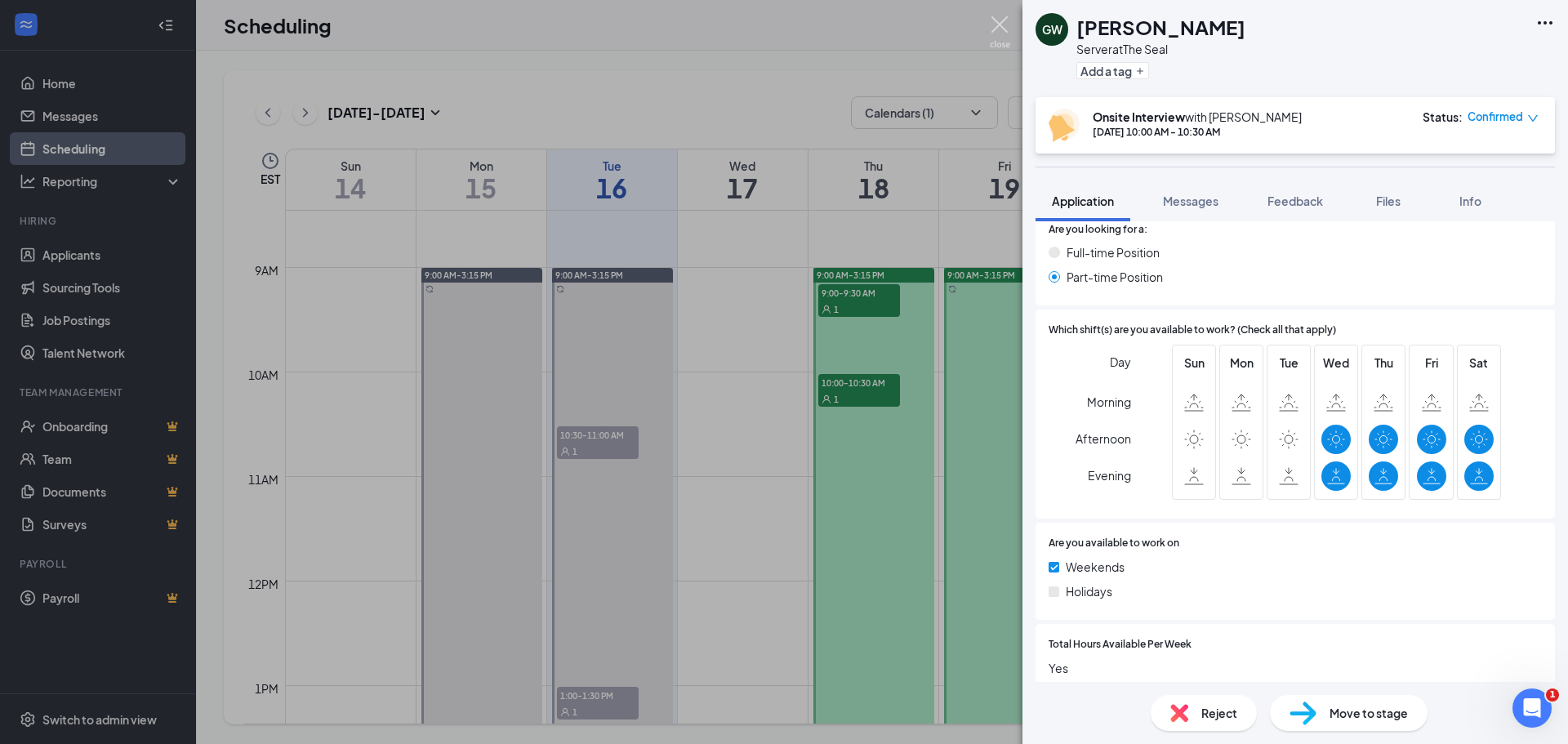
click at [994, 20] on img at bounding box center [999, 32] width 21 height 31
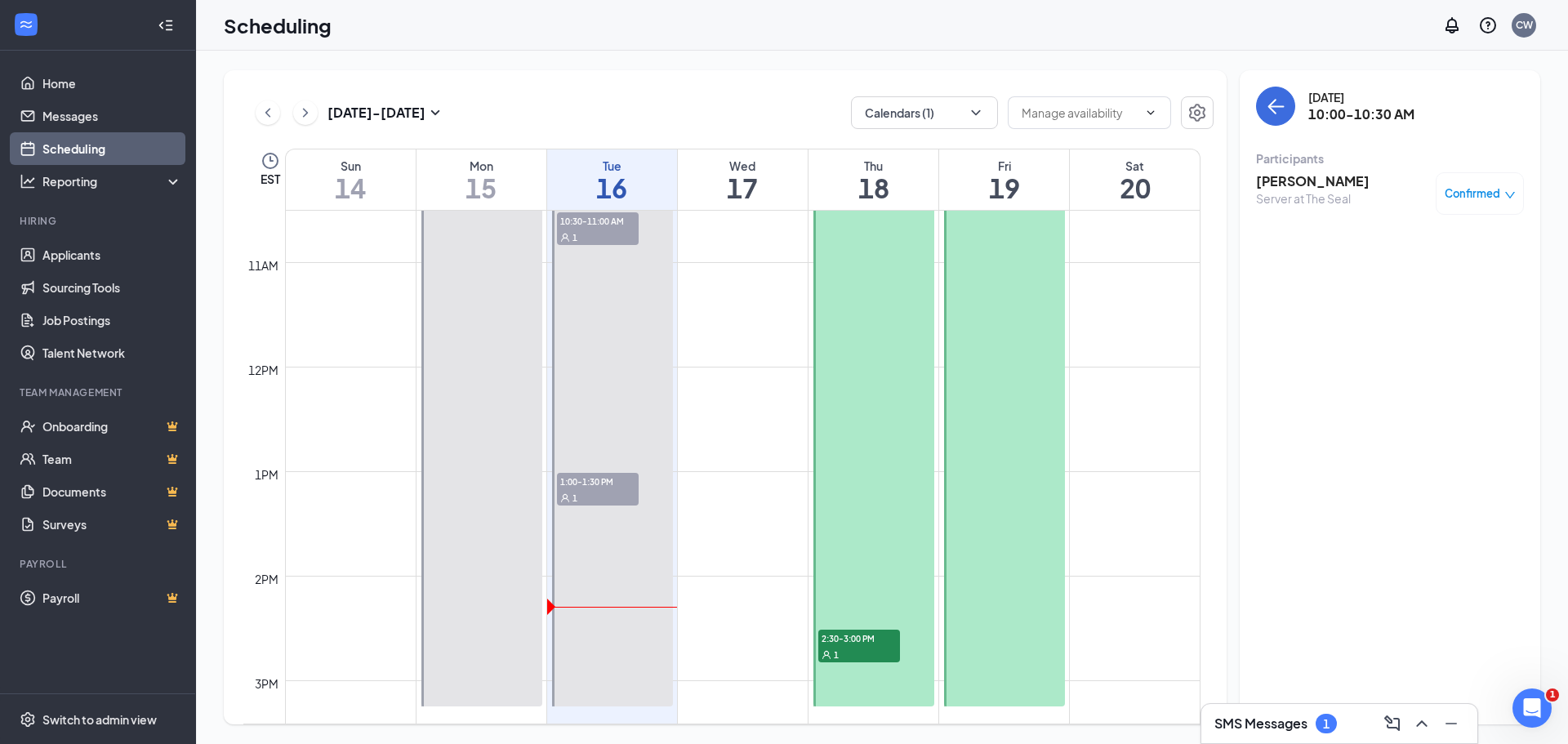
scroll to position [1293, 0]
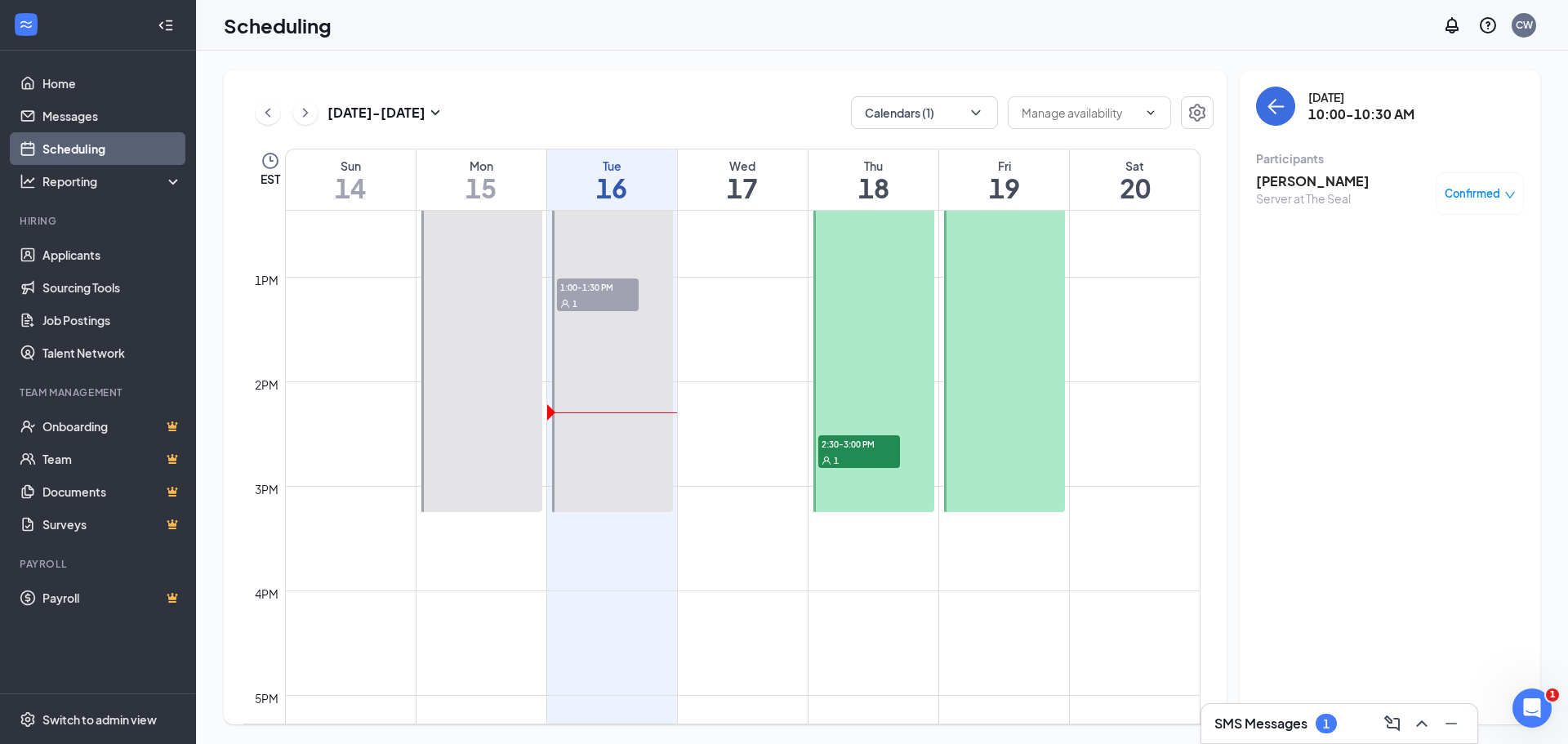
click at [869, 443] on span "2:30-3:00 PM" at bounding box center [859, 444] width 82 height 17
click at [1319, 183] on h3 "[PERSON_NAME]" at bounding box center [1312, 181] width 113 height 18
click at [1319, 183] on div at bounding box center [784, 372] width 1568 height 744
click at [1319, 183] on h3 "[PERSON_NAME]" at bounding box center [1312, 181] width 113 height 18
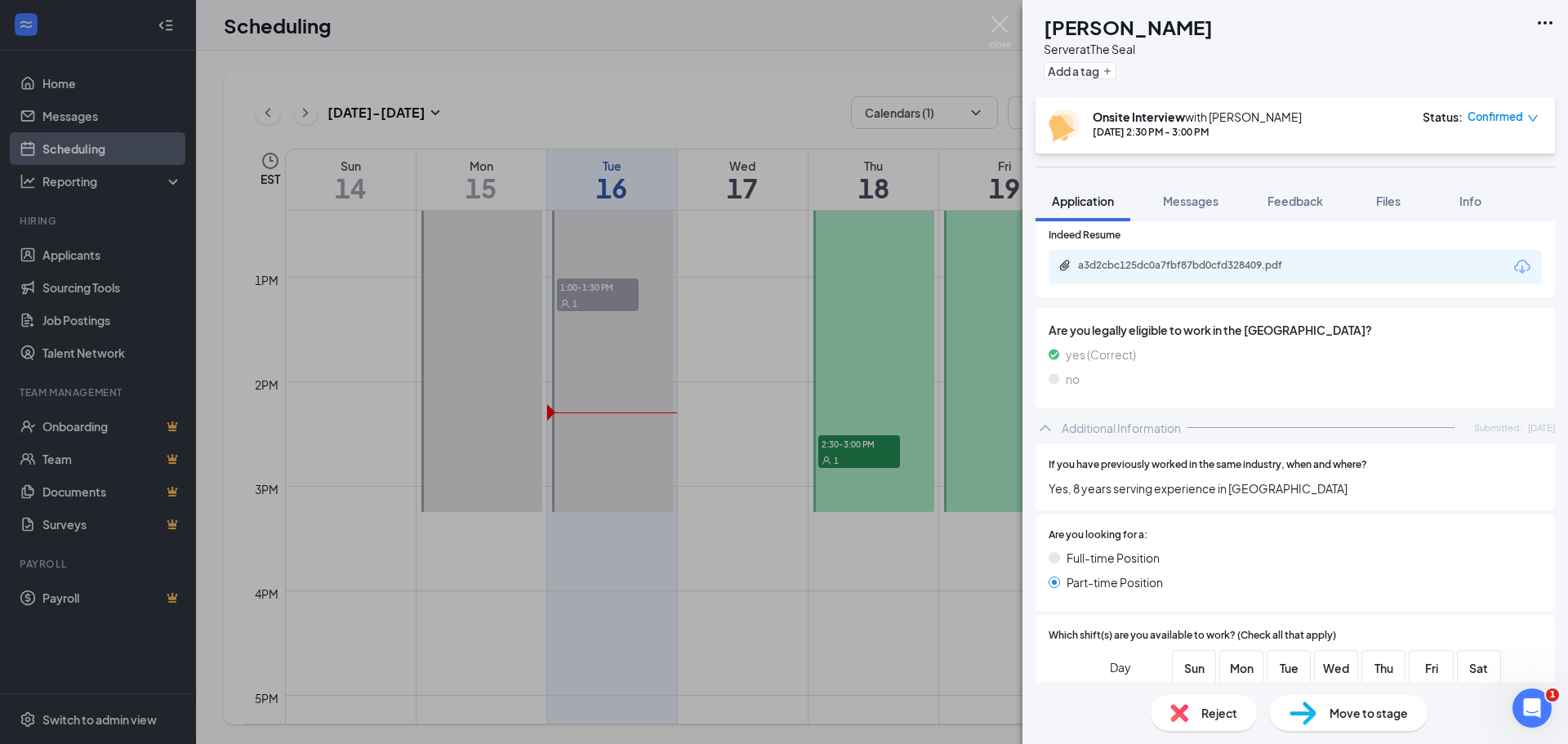
scroll to position [408, 0]
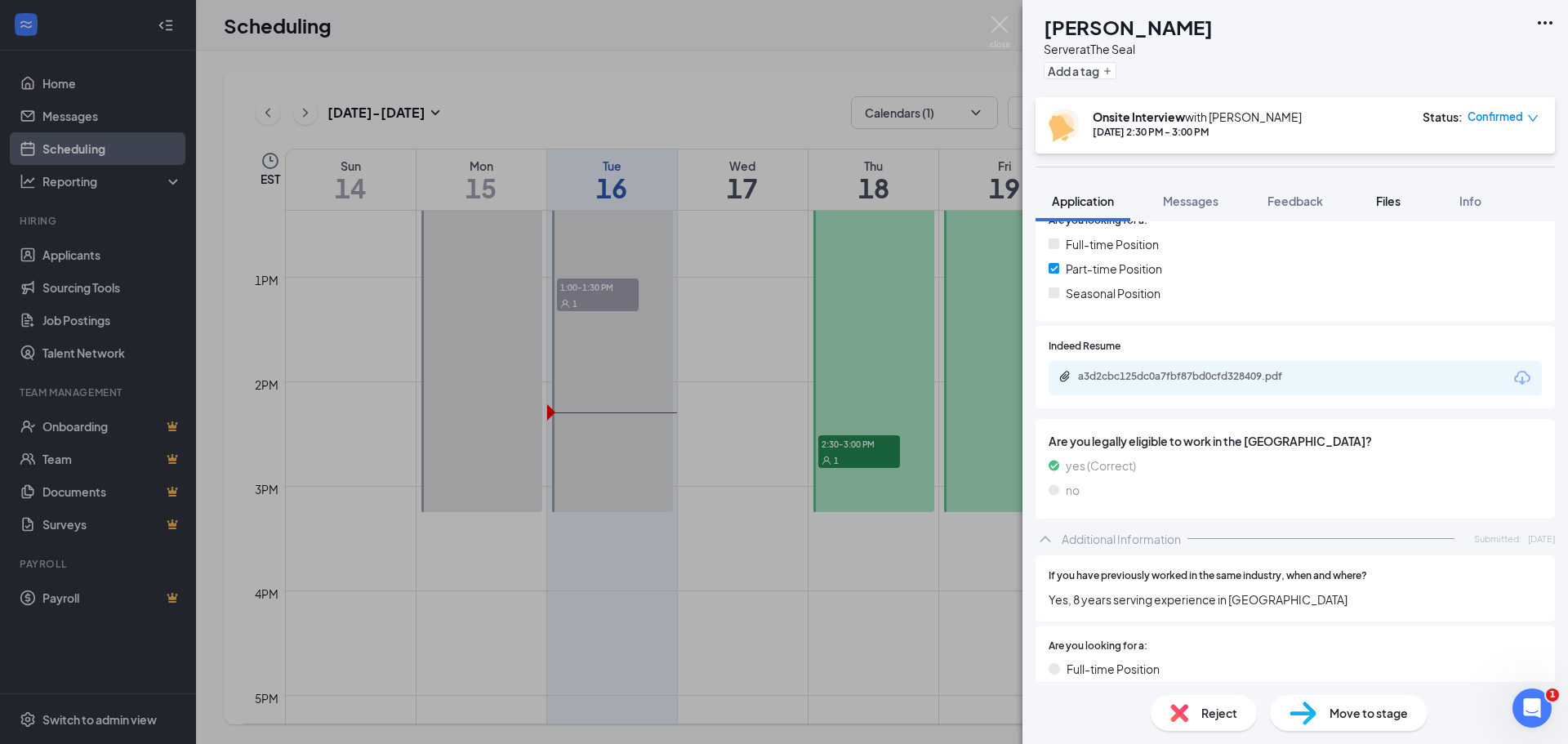
click at [1379, 200] on span "Files" at bounding box center [1388, 201] width 25 height 15
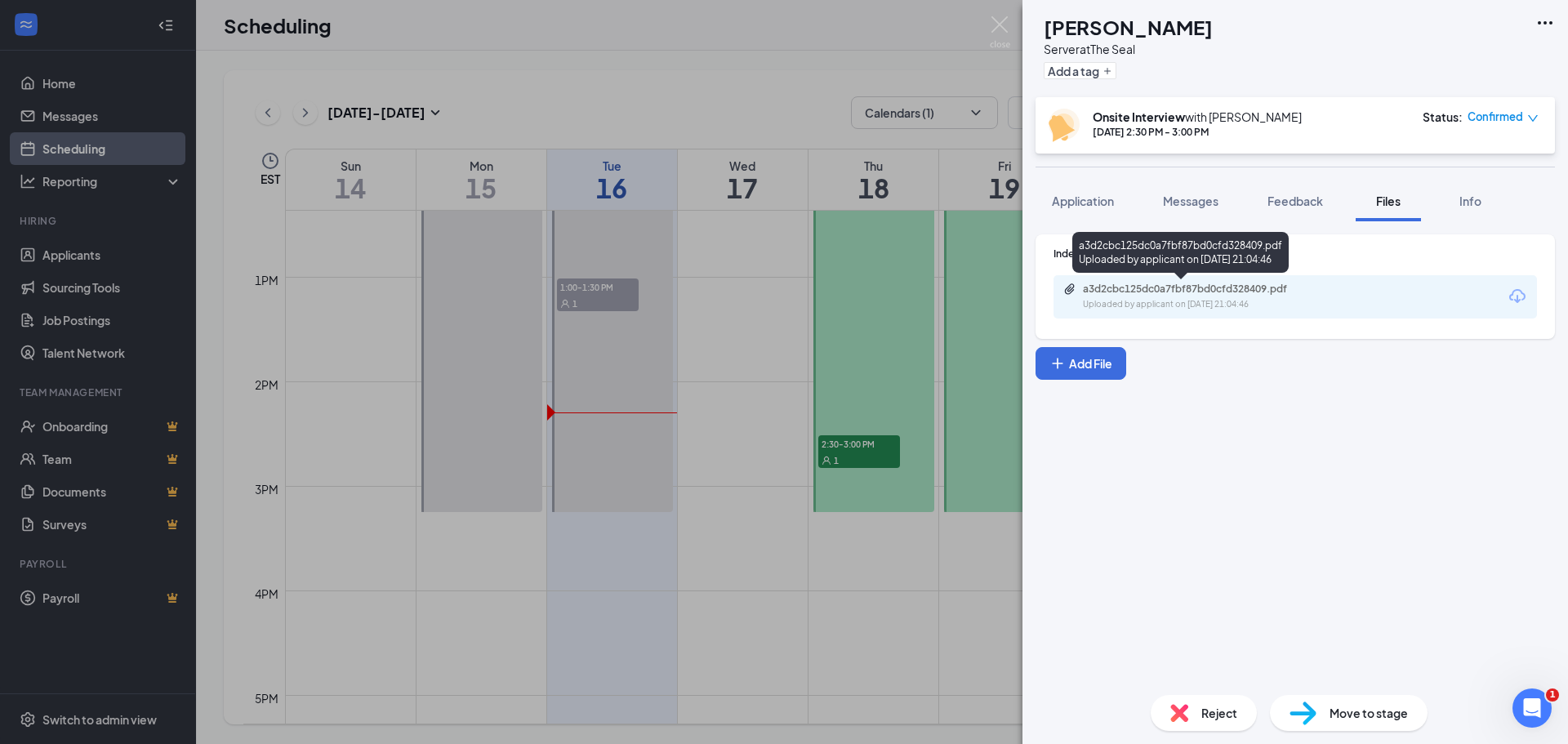
click at [1229, 294] on div "a3d2cbc125dc0a7fbf87bd0cfd328409.pdf" at bounding box center [1197, 288] width 228 height 13
click at [999, 22] on img at bounding box center [999, 32] width 21 height 31
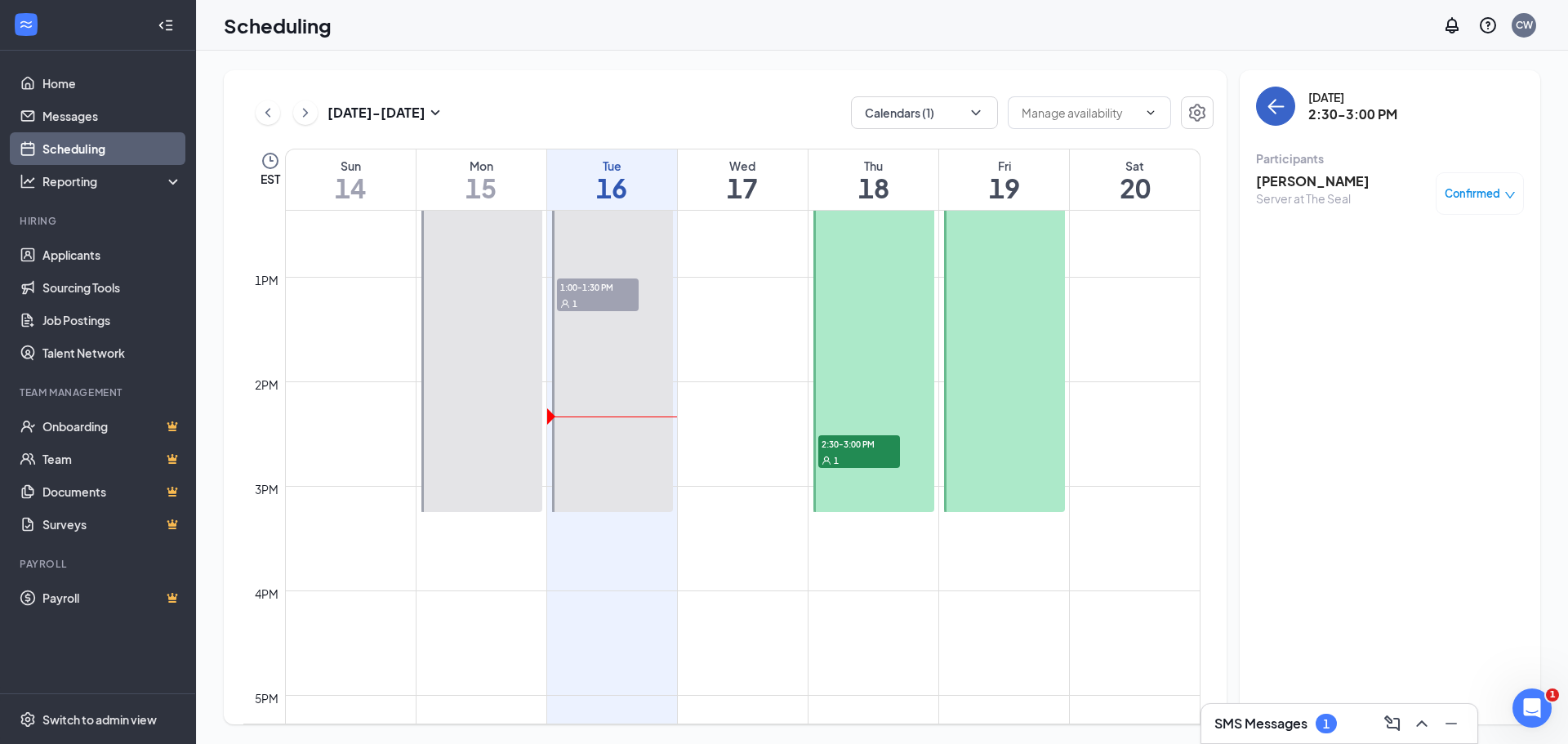
click at [1276, 108] on icon "ArrowLeft" at bounding box center [1276, 106] width 20 height 20
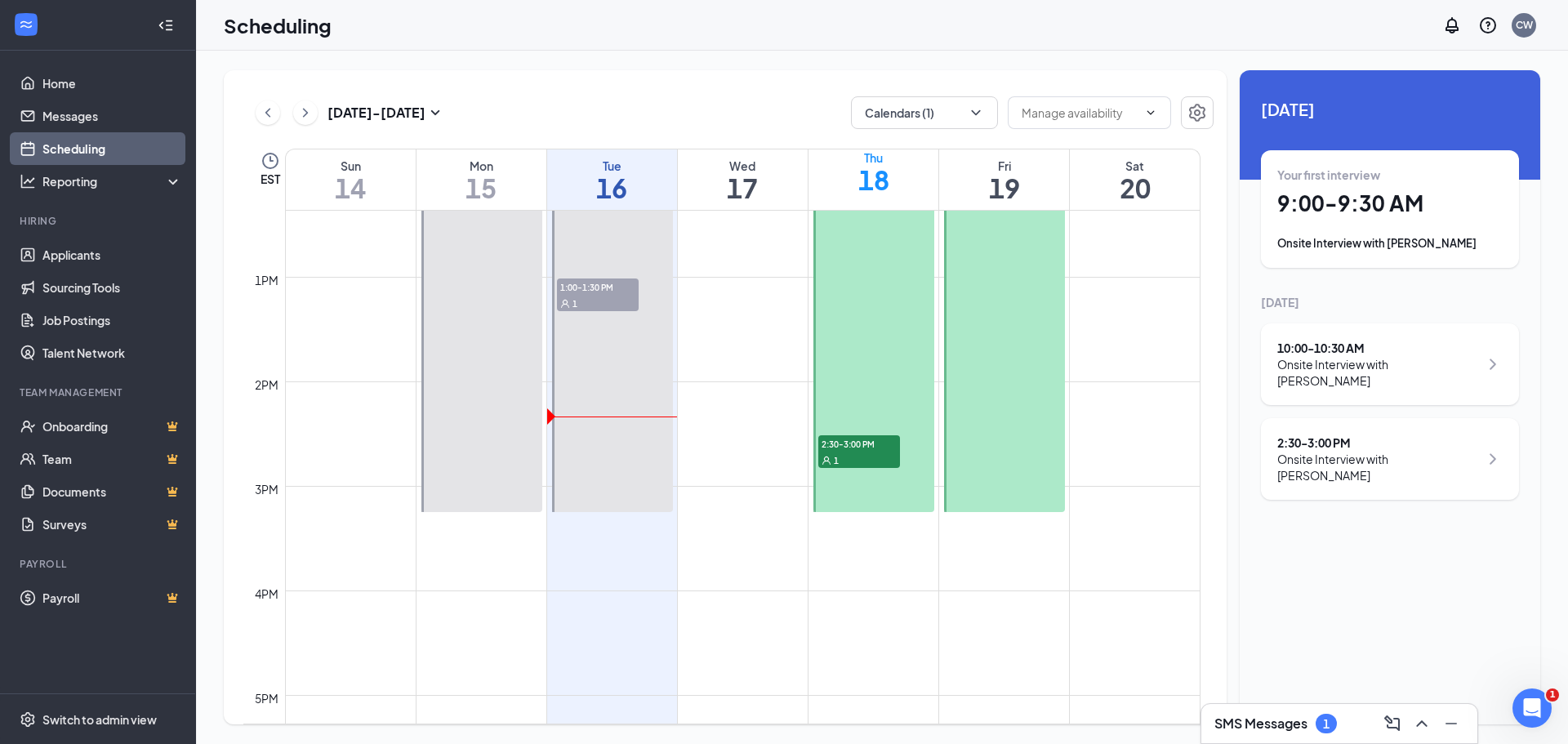
click at [1353, 345] on div "10:00 - 10:30 AM" at bounding box center [1378, 347] width 202 height 17
click at [1322, 628] on h3 "[PERSON_NAME]" at bounding box center [1312, 637] width 113 height 18
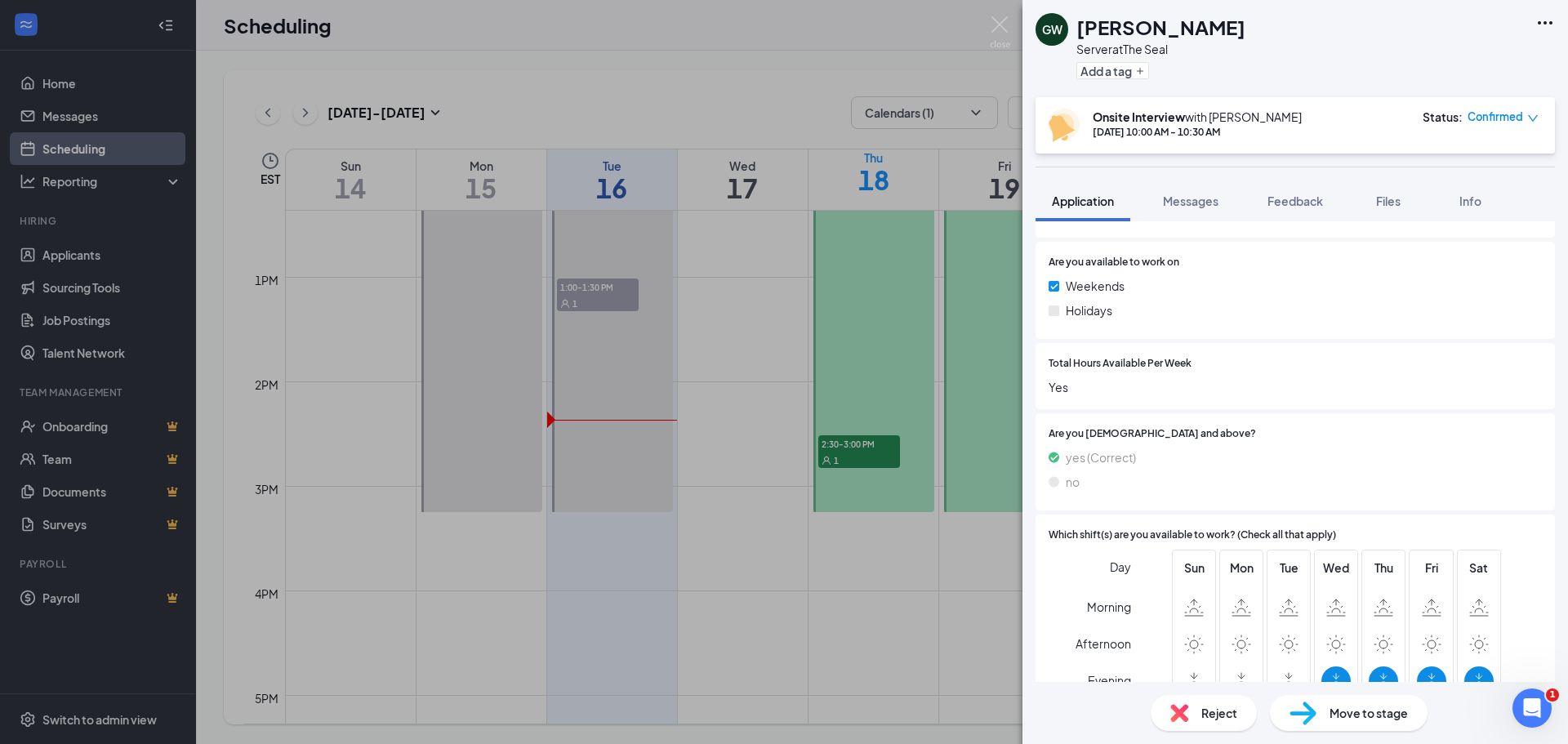
scroll to position [1152, 0]
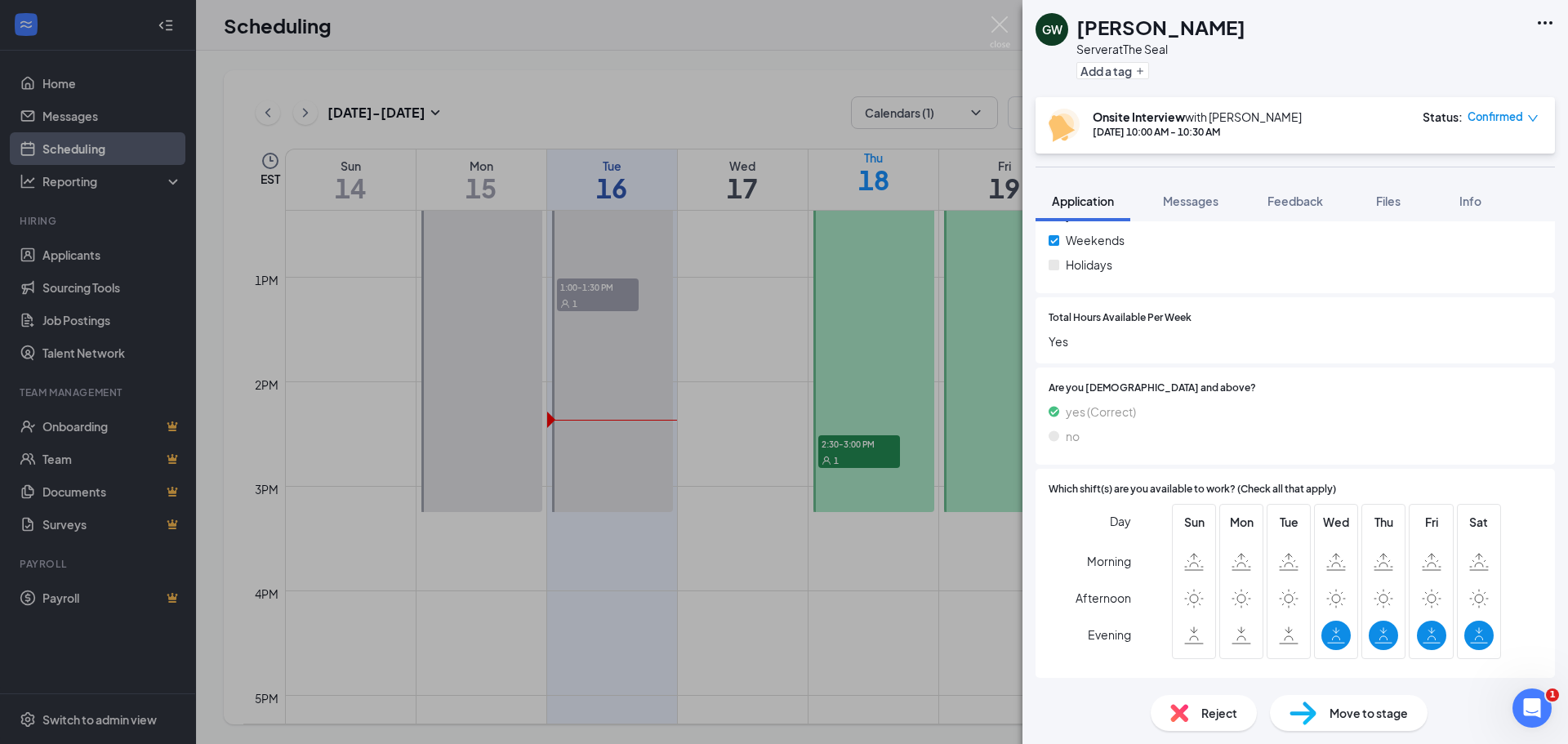
click at [999, 14] on div "GW [PERSON_NAME] Server at The Seal Add a tag Onsite Interview with [PERSON_NAM…" at bounding box center [784, 372] width 1568 height 744
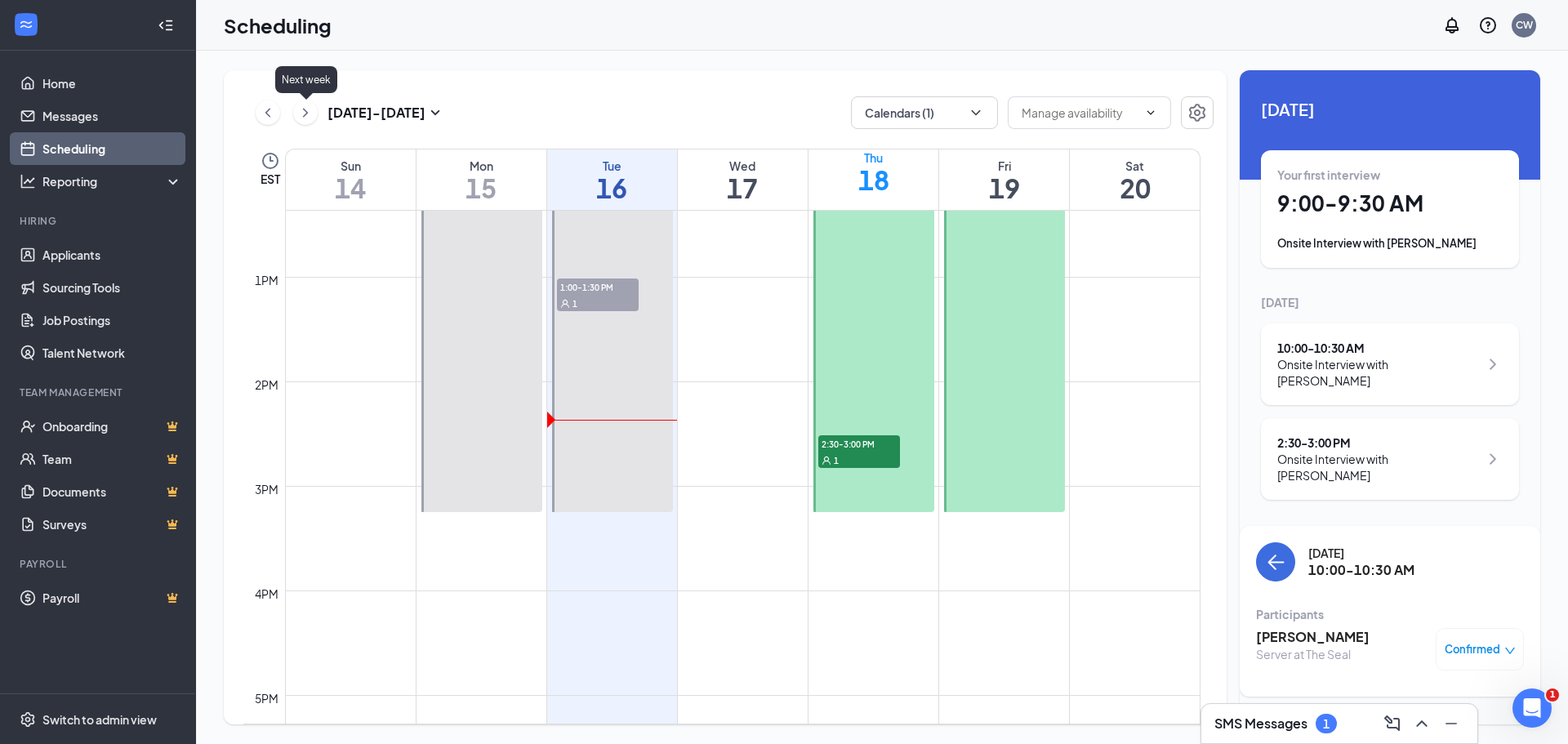
click at [304, 112] on icon "ChevronRight" at bounding box center [305, 113] width 17 height 20
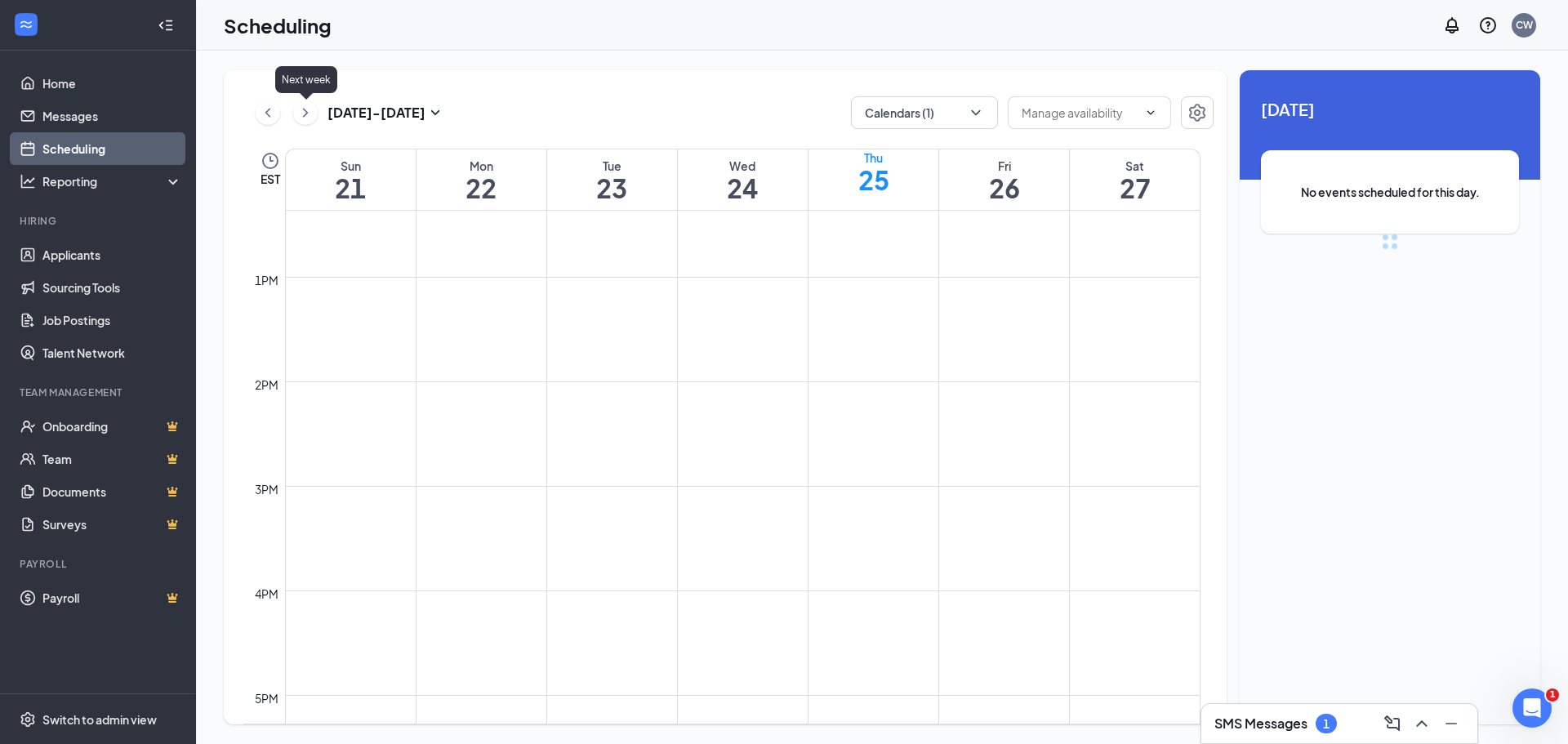
scroll to position [803, 0]
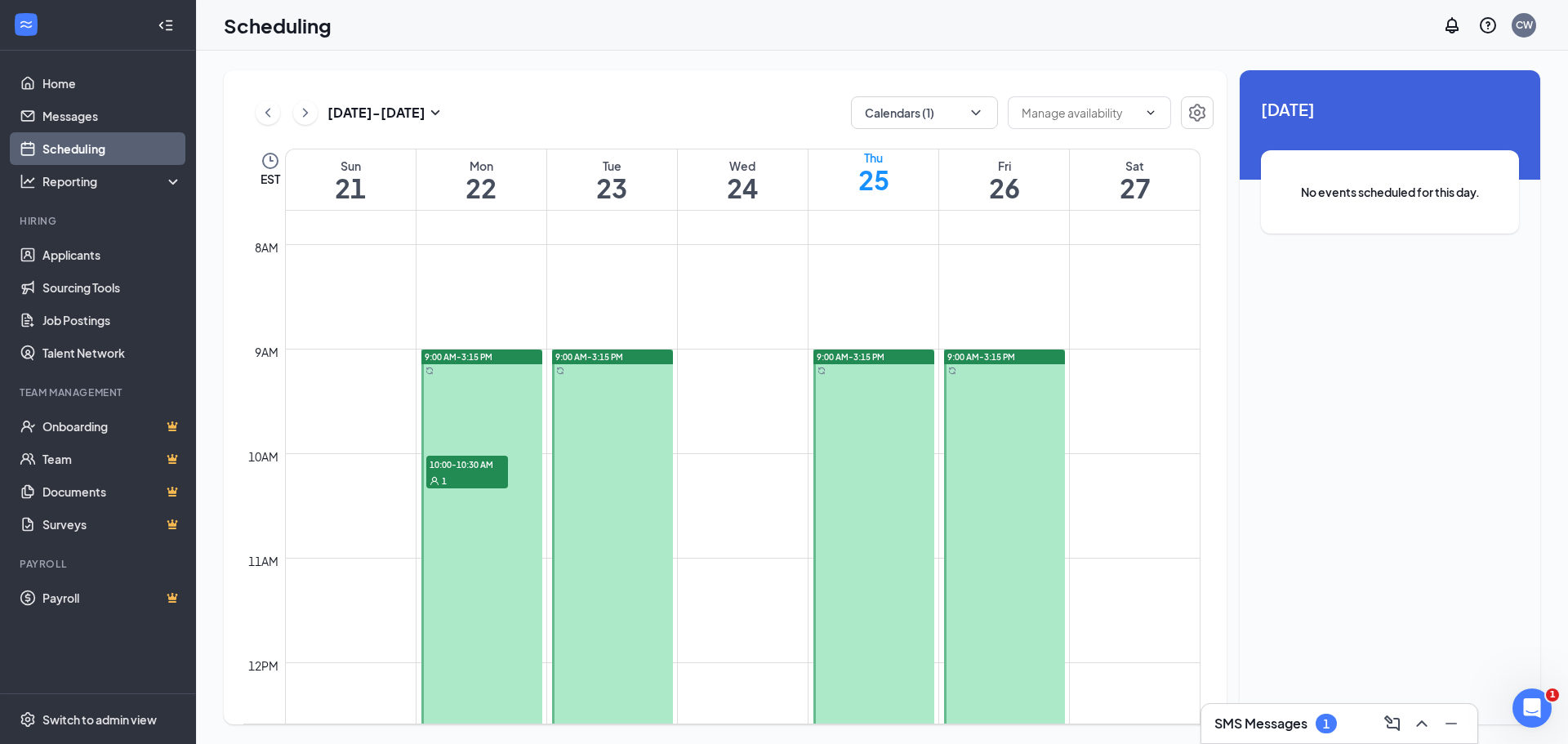
click at [459, 470] on span "10:00-10:30 AM" at bounding box center [466, 464] width 82 height 17
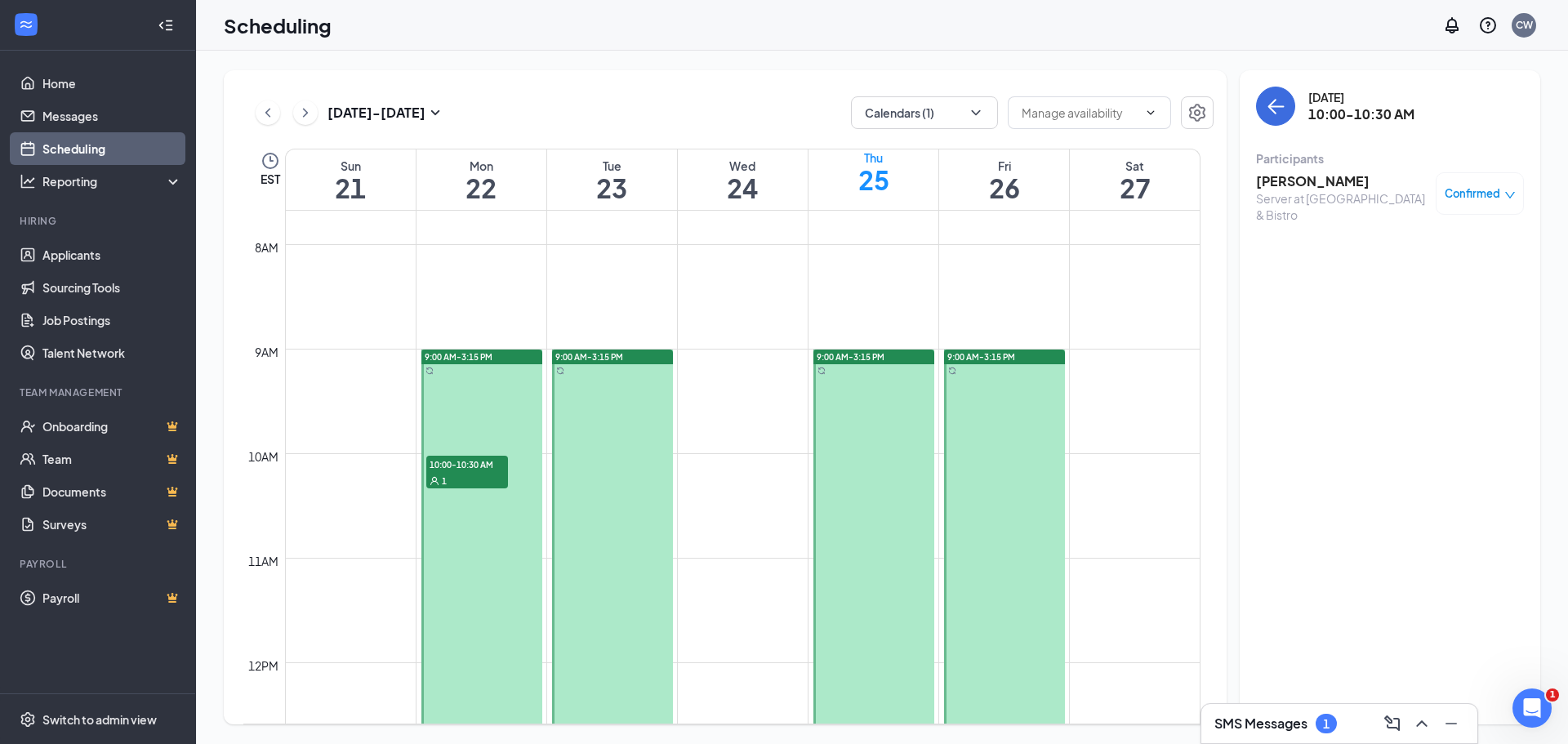
click at [1306, 184] on h3 "[PERSON_NAME]" at bounding box center [1342, 181] width 171 height 18
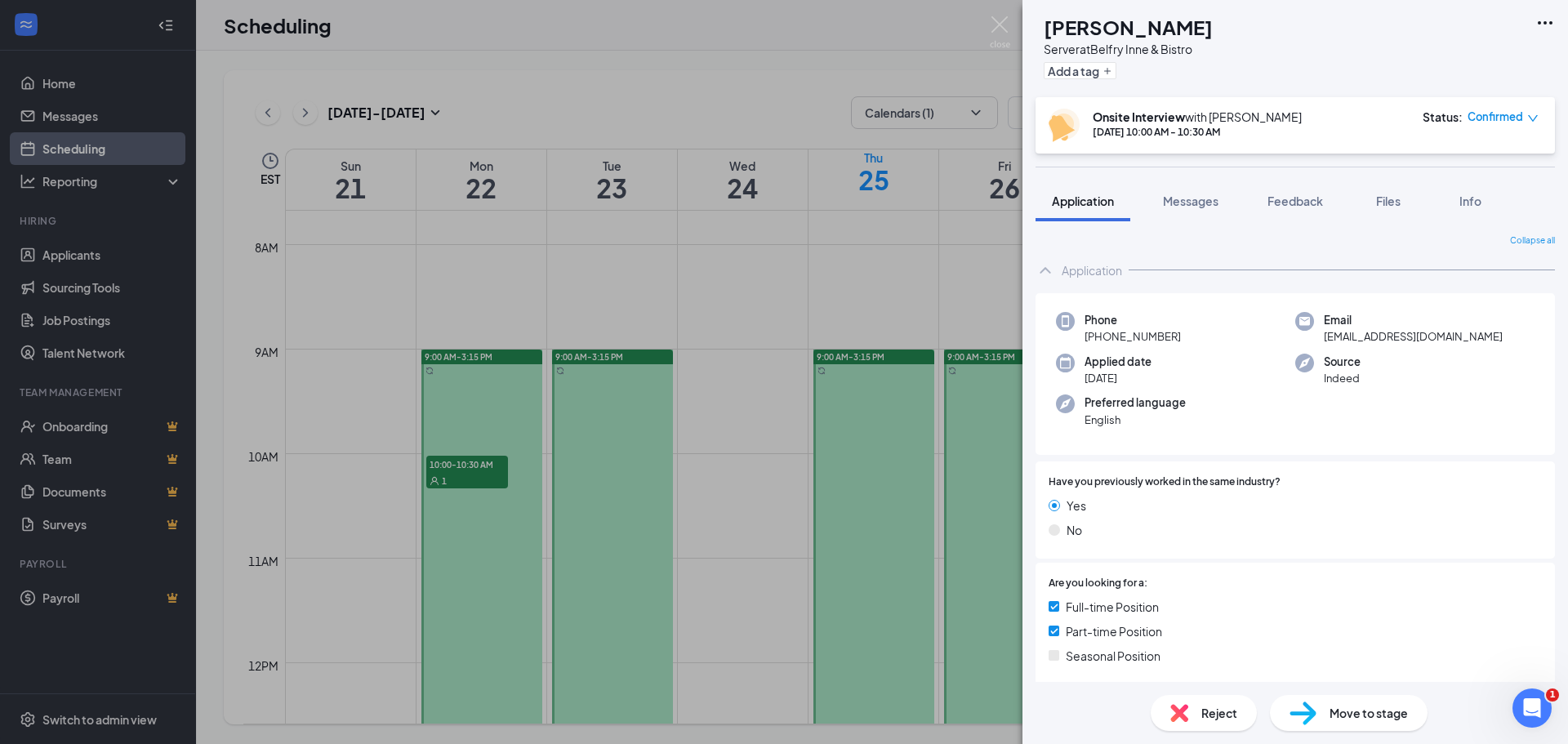
click at [1383, 199] on span "Files" at bounding box center [1388, 201] width 25 height 15
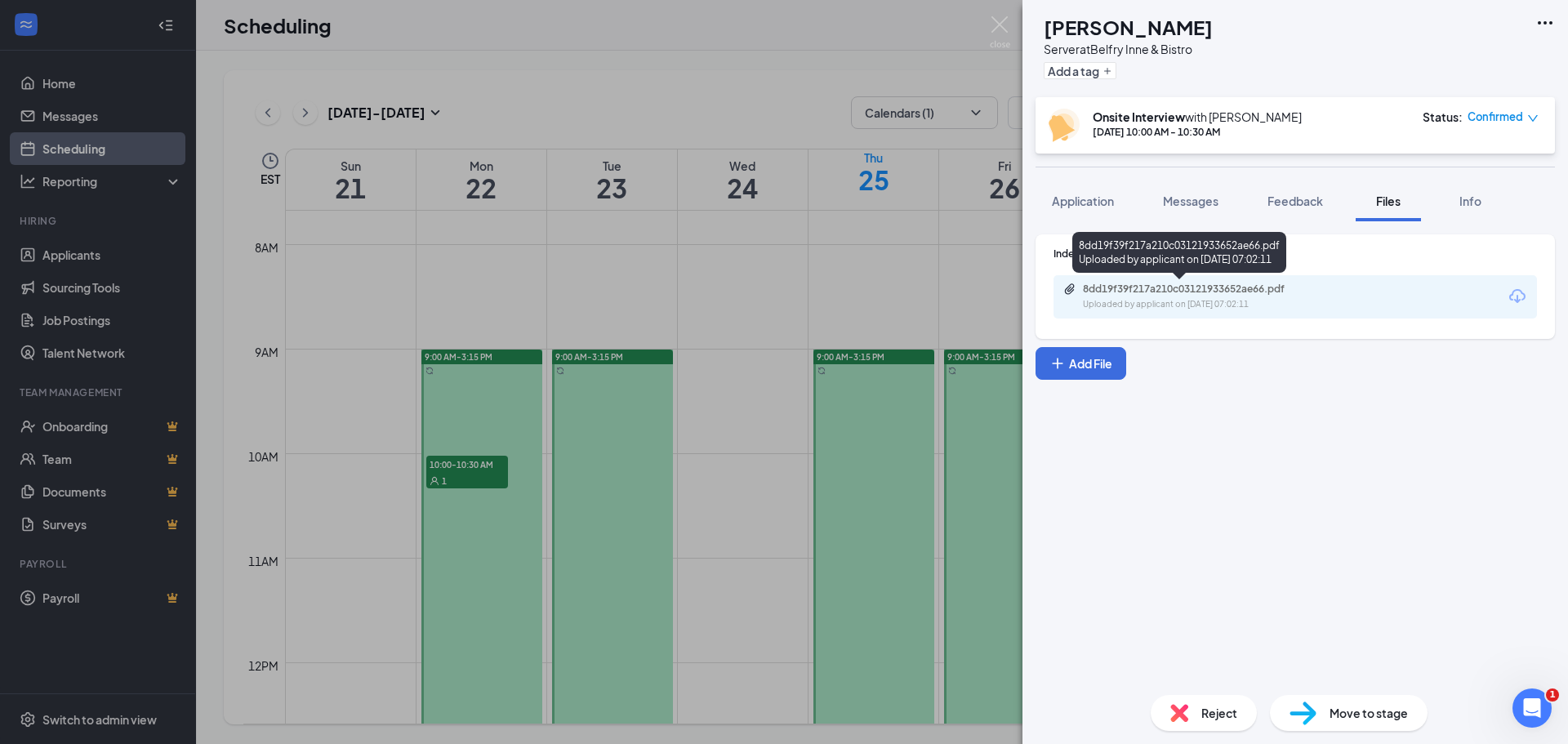
click at [1237, 297] on div "8dd19f39f217a210c03121933652ae66.pdf Uploaded by applicant on [DATE] 07:02:11" at bounding box center [1195, 296] width 265 height 29
drag, startPoint x: 997, startPoint y: 28, endPoint x: 959, endPoint y: 70, distance: 56.6
click at [997, 27] on img at bounding box center [999, 32] width 21 height 31
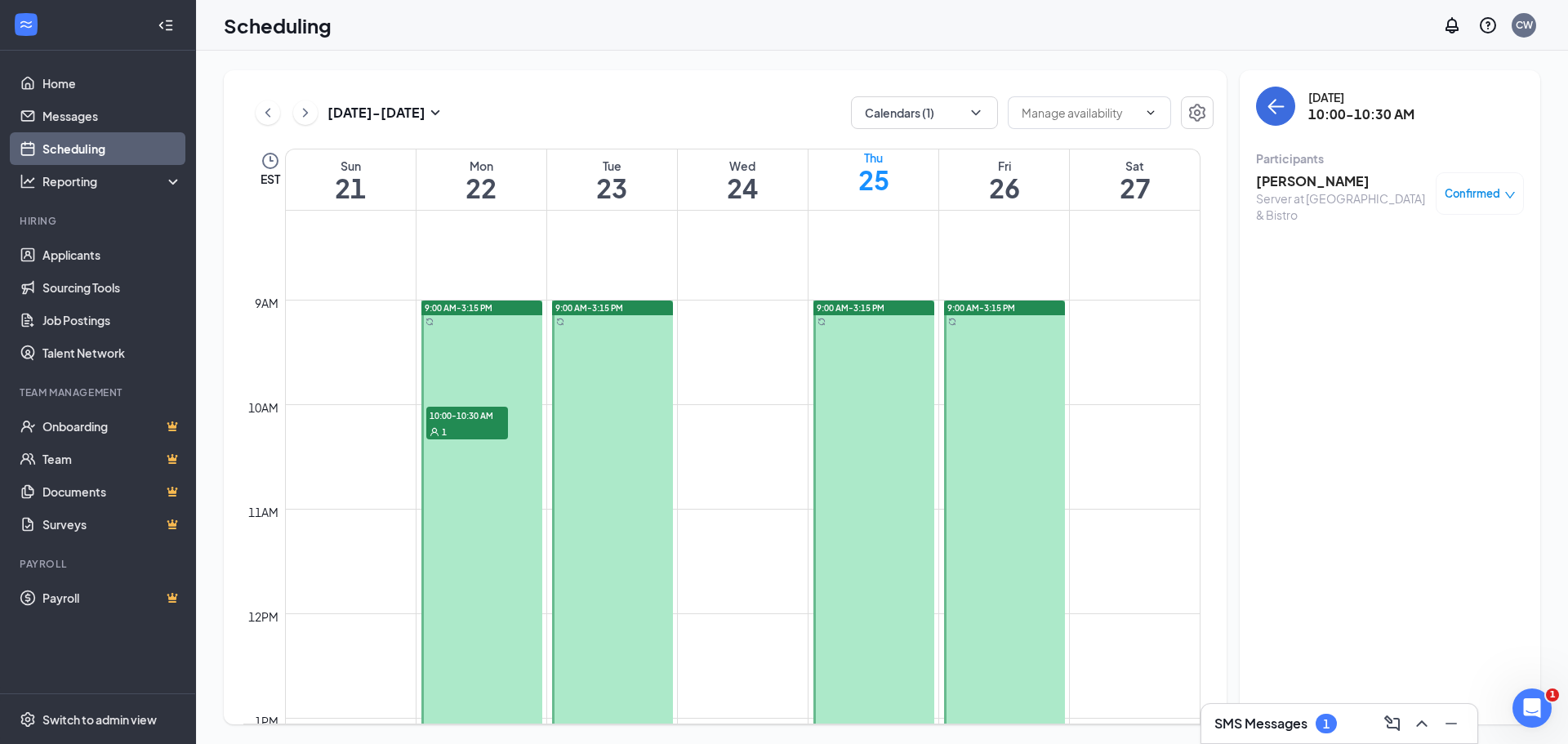
scroll to position [803, 0]
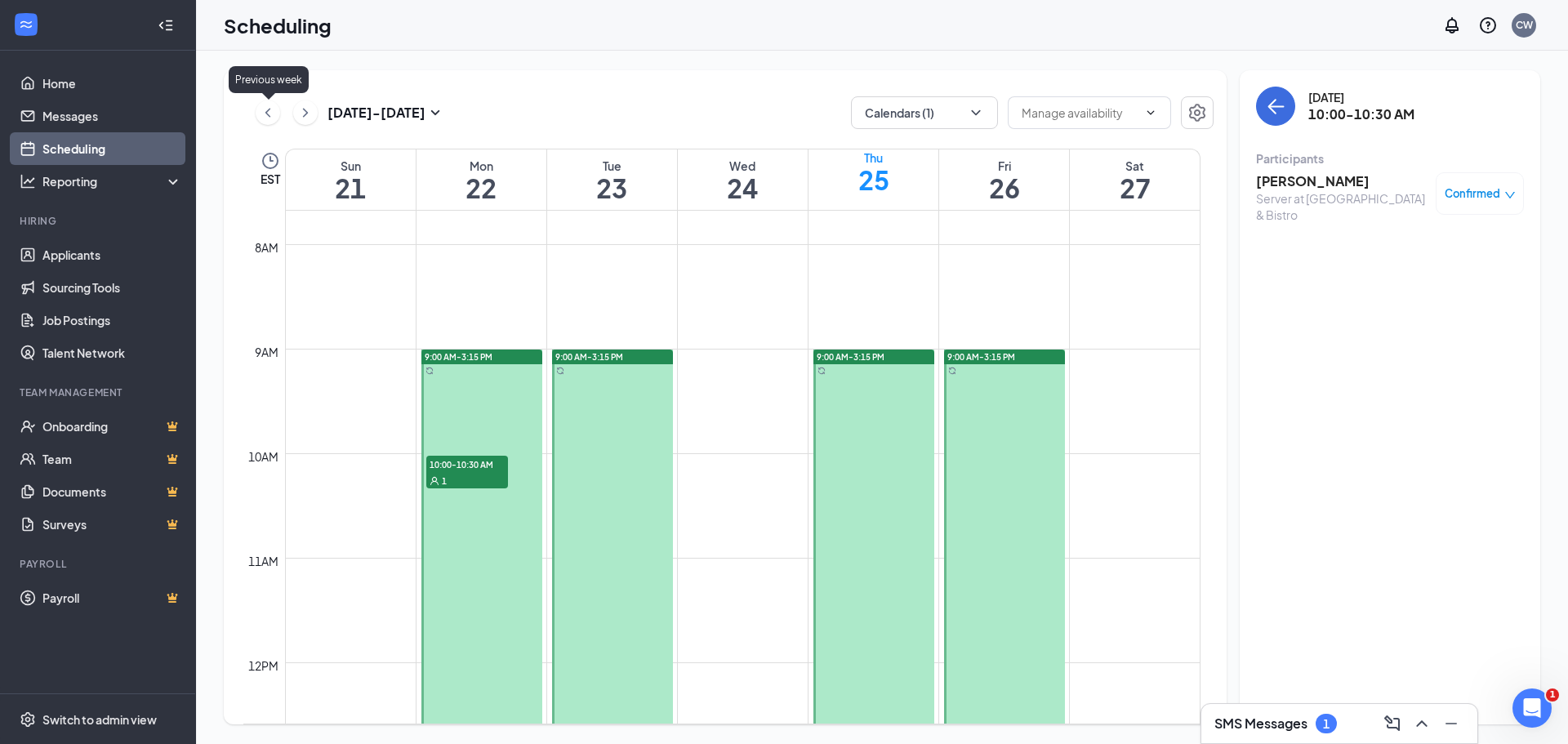
click at [271, 108] on icon "ChevronLeft" at bounding box center [268, 112] width 5 height 9
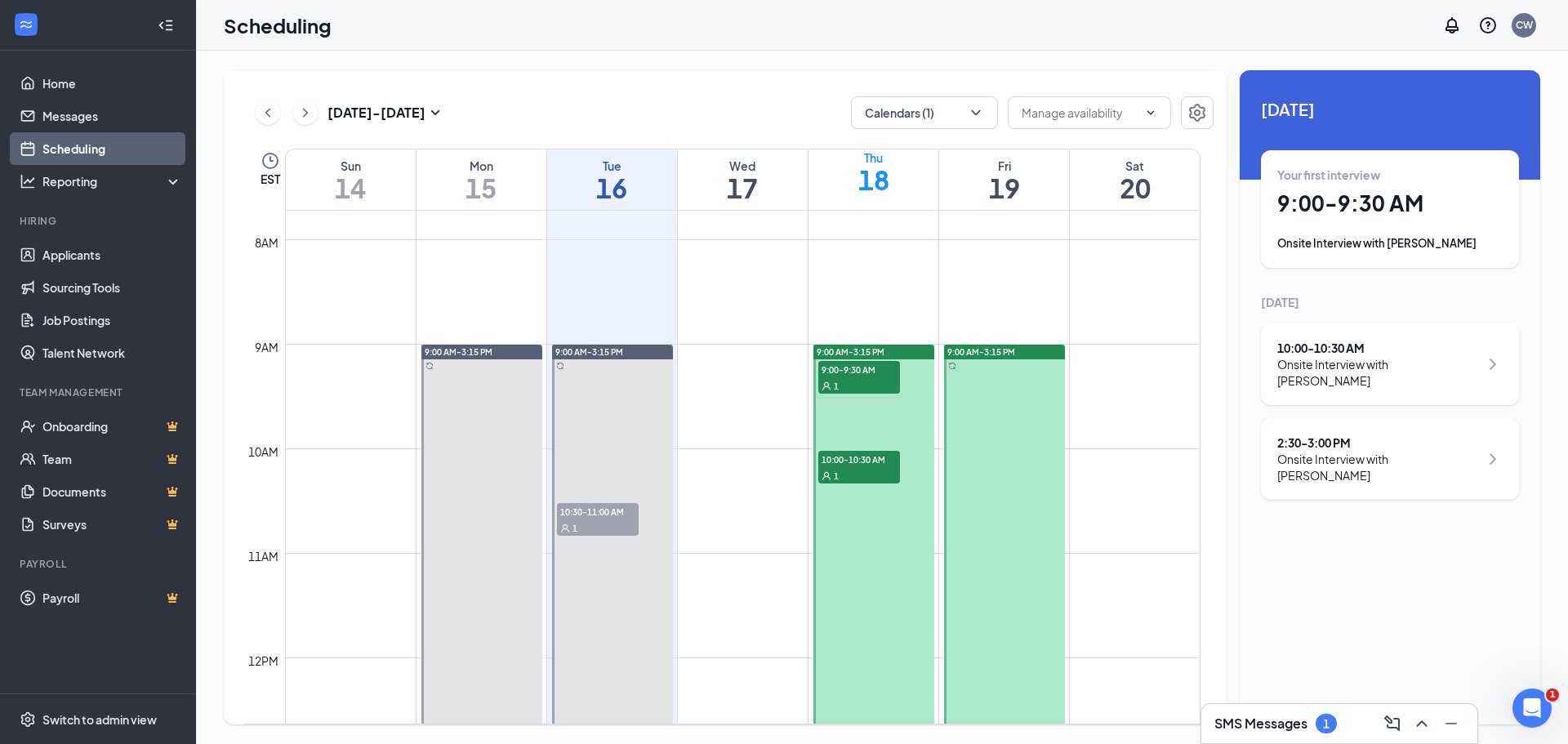
scroll to position [803, 0]
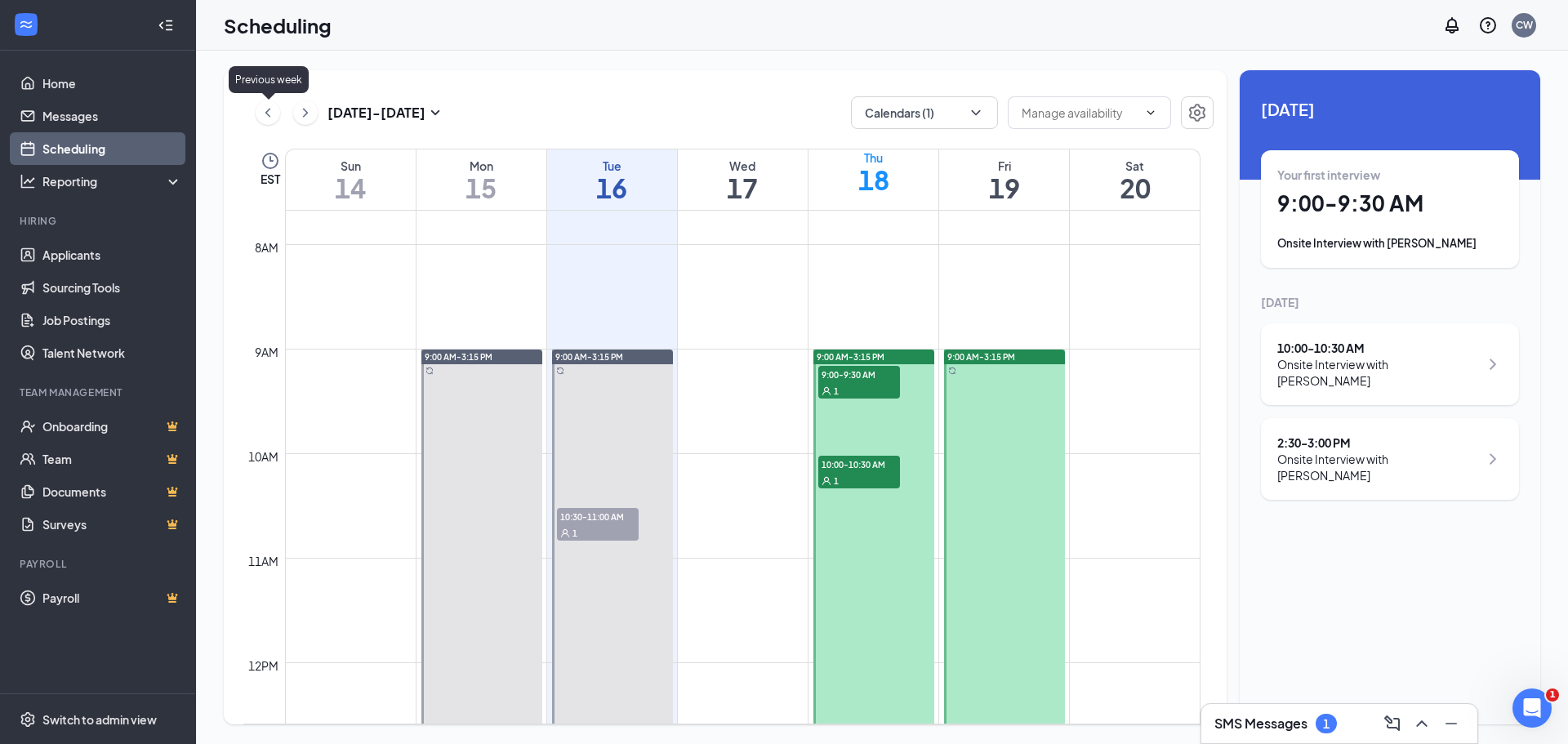
click at [265, 111] on icon "ChevronLeft" at bounding box center [268, 113] width 17 height 20
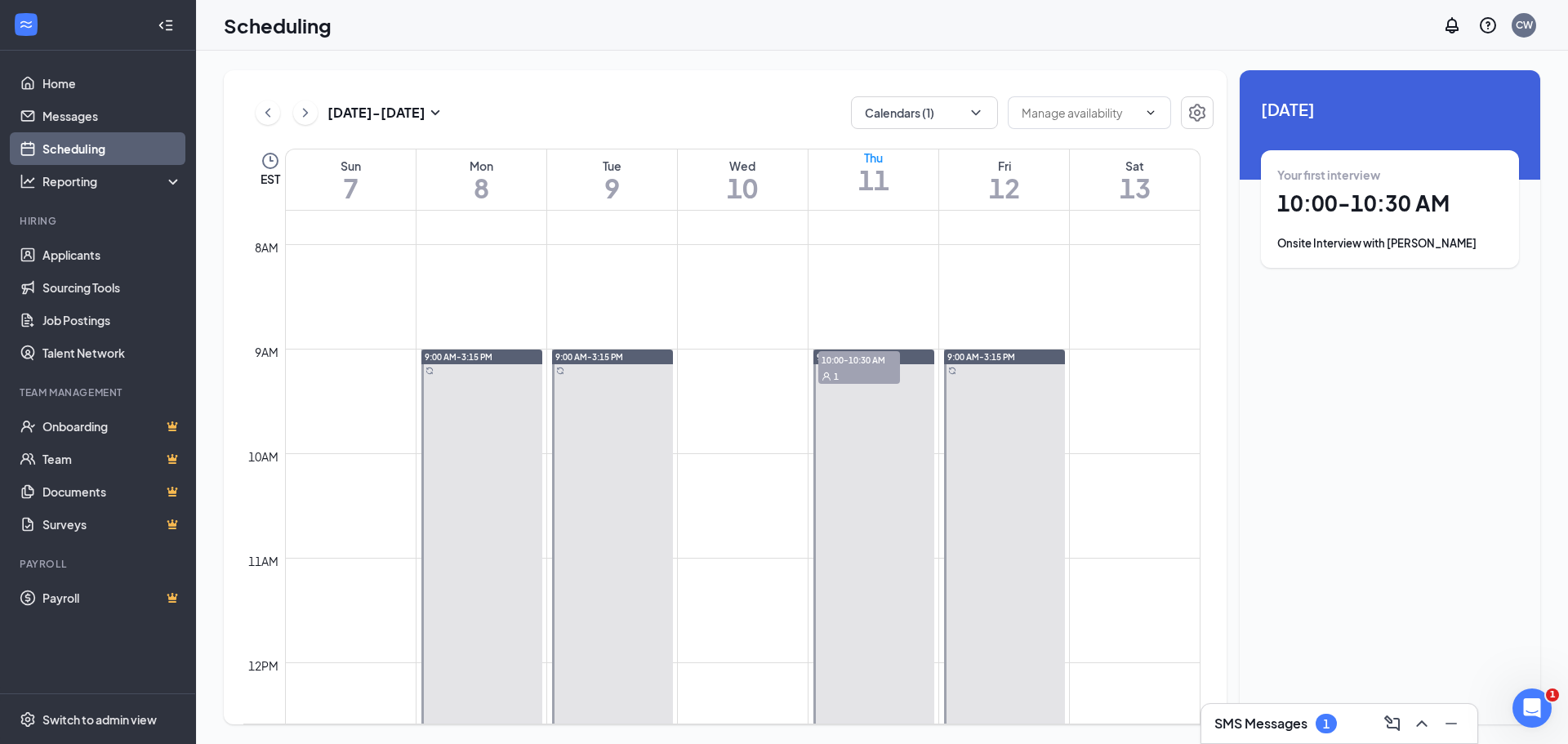
click at [845, 368] on span "10:00-10:30 AM" at bounding box center [859, 359] width 82 height 17
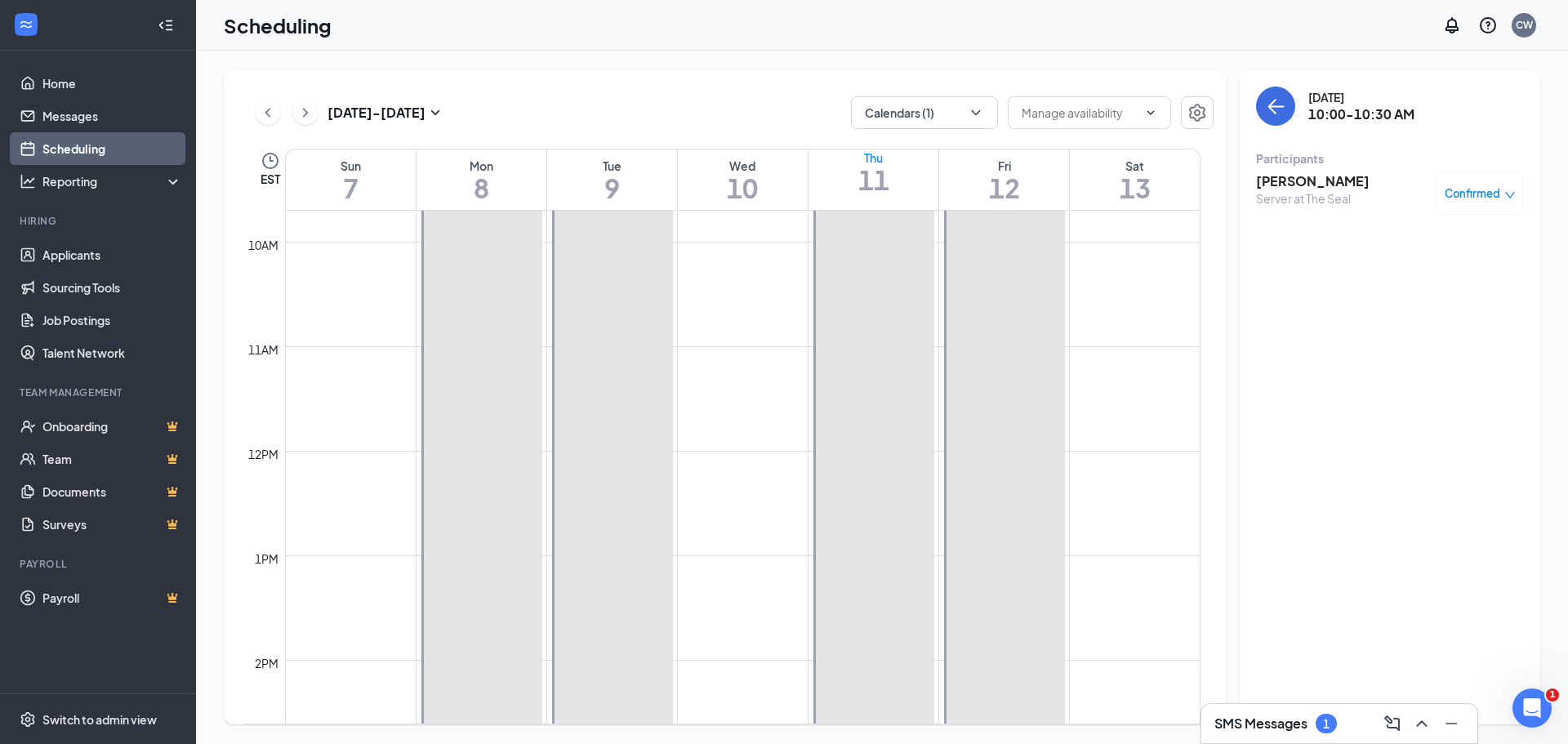
scroll to position [803, 0]
